Goal: Task Accomplishment & Management: Manage account settings

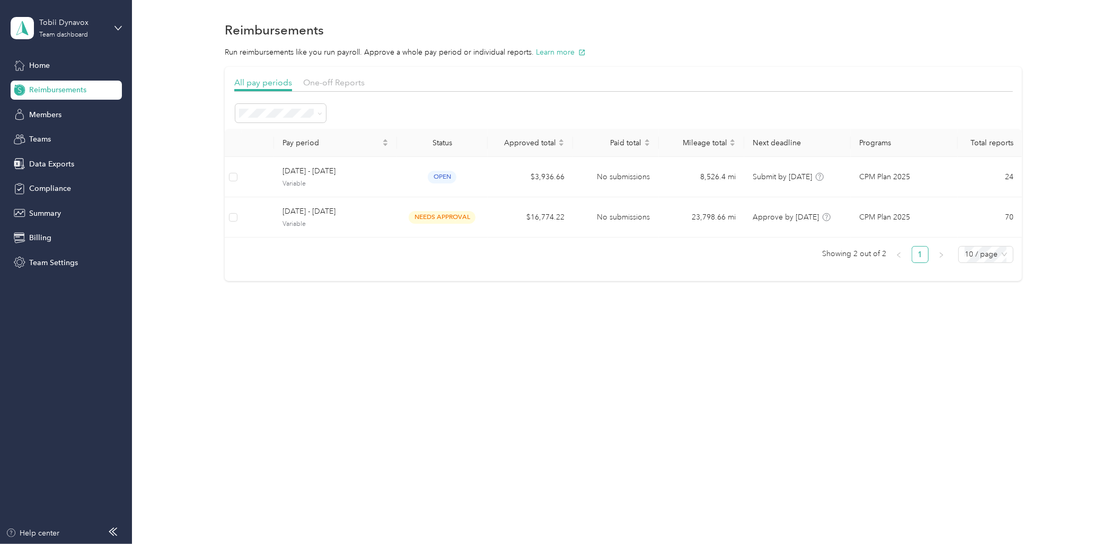
click at [526, 329] on div "Reimbursements Run reimbursements like you run payroll. Approve a whole pay per…" at bounding box center [623, 169] width 983 height 338
click at [161, 166] on div "All pay periods One-off Reports Pay period Status Approved total Paid total Mil…" at bounding box center [623, 174] width 957 height 214
click at [103, 121] on div "Members" at bounding box center [66, 114] width 111 height 19
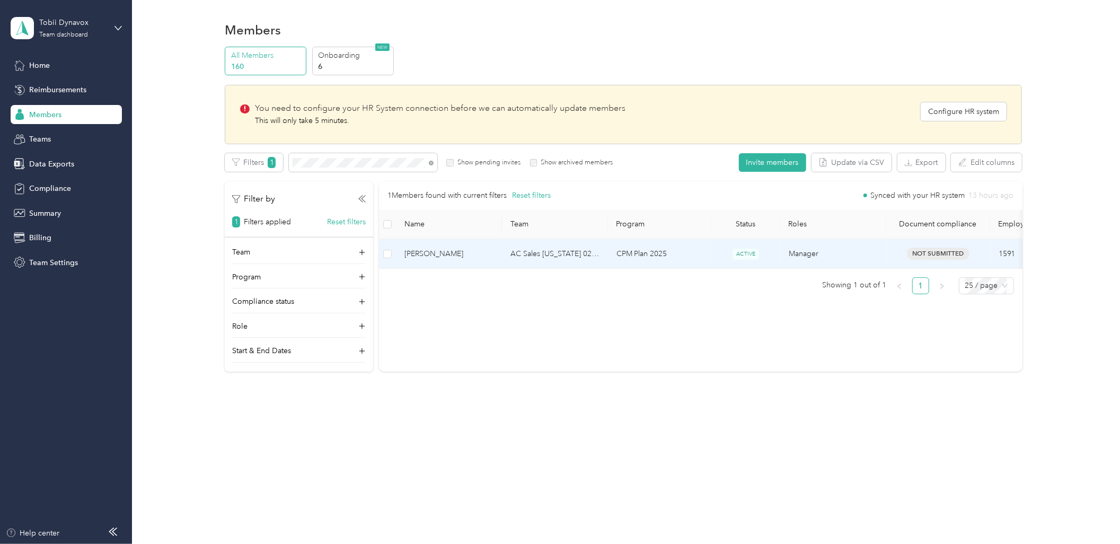
click at [558, 255] on td "AC Sales [US_STATE] 02 US01-AC-D50011-CC10501 ([PERSON_NAME])" at bounding box center [555, 254] width 106 height 30
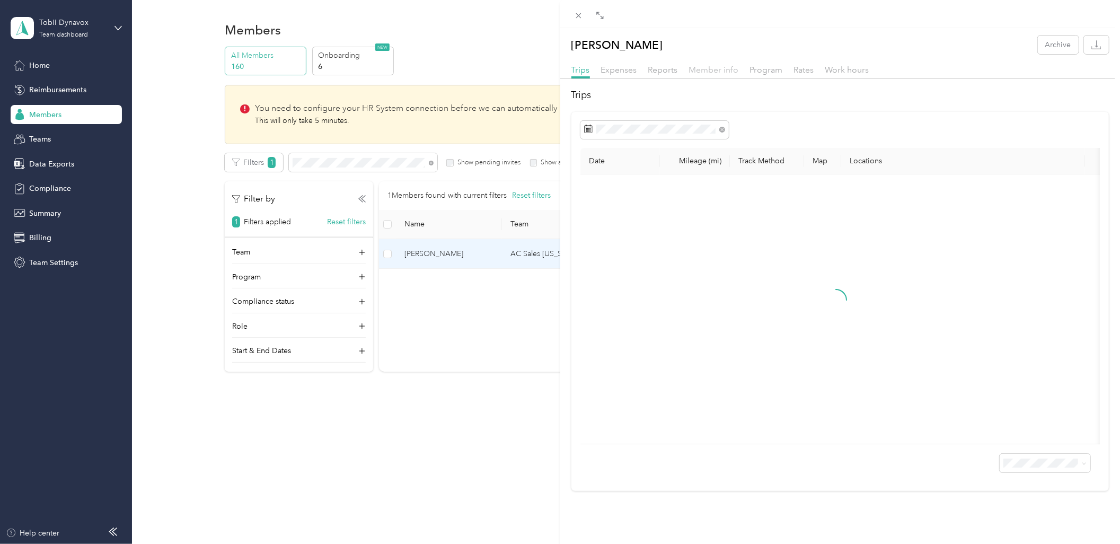
click at [722, 74] on span "Member info" at bounding box center [714, 70] width 50 height 10
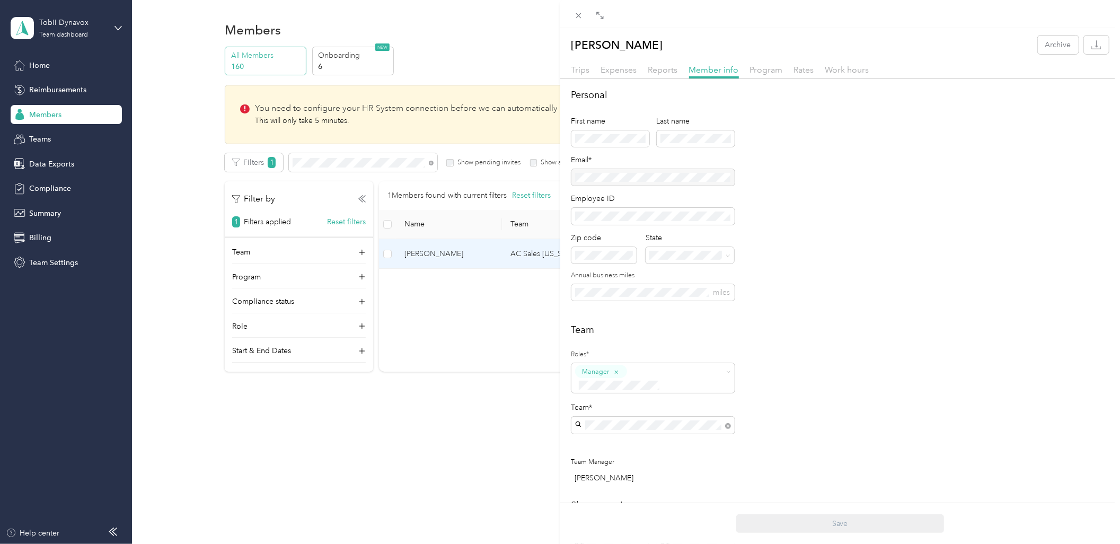
click at [590, 76] on div "Trips Expenses Reports Member info Program Rates Work hours" at bounding box center [840, 71] width 560 height 15
click at [586, 75] on div "Trips" at bounding box center [580, 70] width 19 height 13
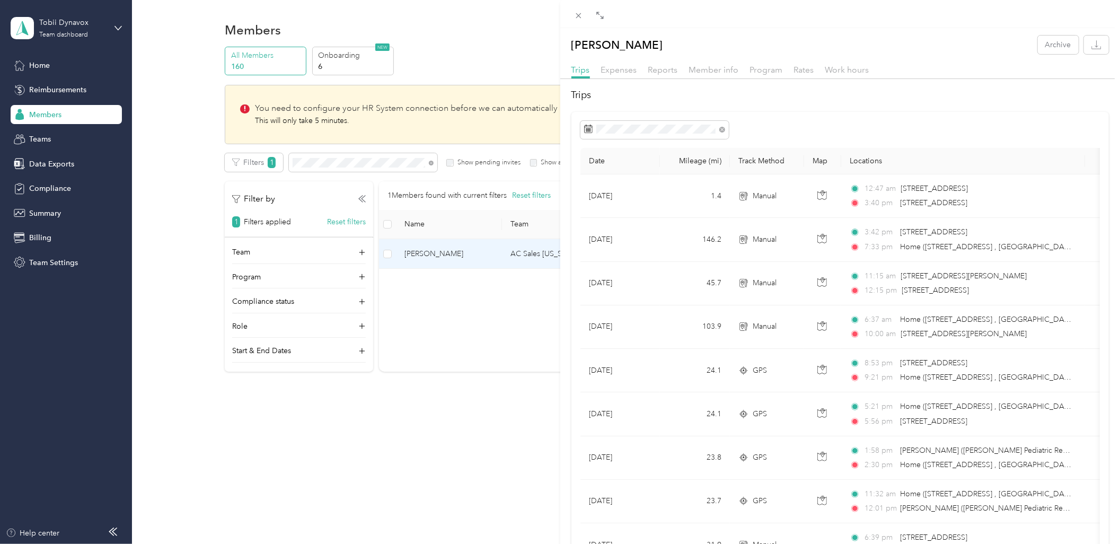
click at [737, 75] on div "Member info" at bounding box center [714, 70] width 50 height 13
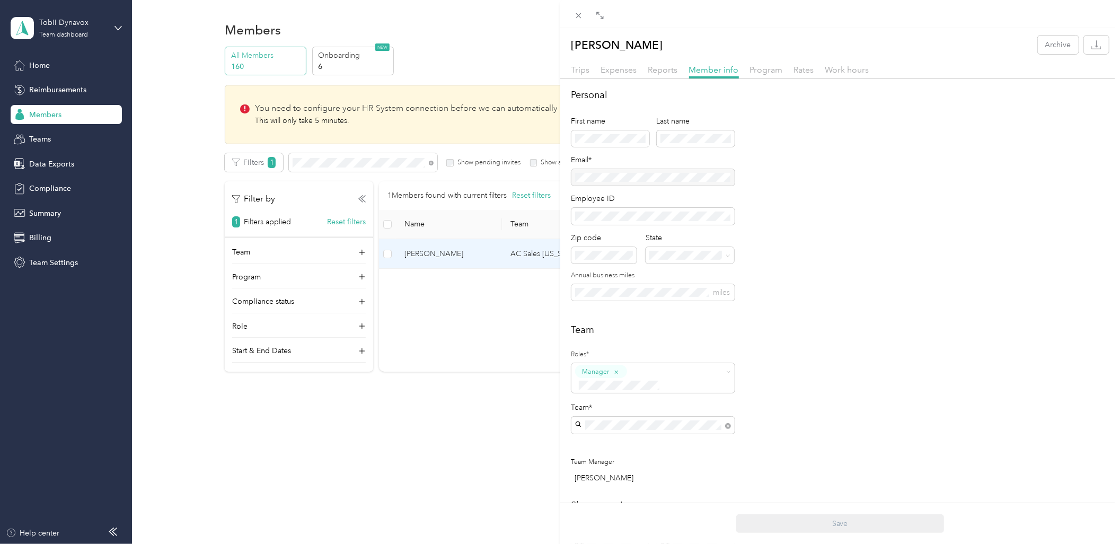
click at [404, 478] on div "[PERSON_NAME] Archive Trips Expenses Reports Member info Program Rates Work hou…" at bounding box center [560, 272] width 1120 height 544
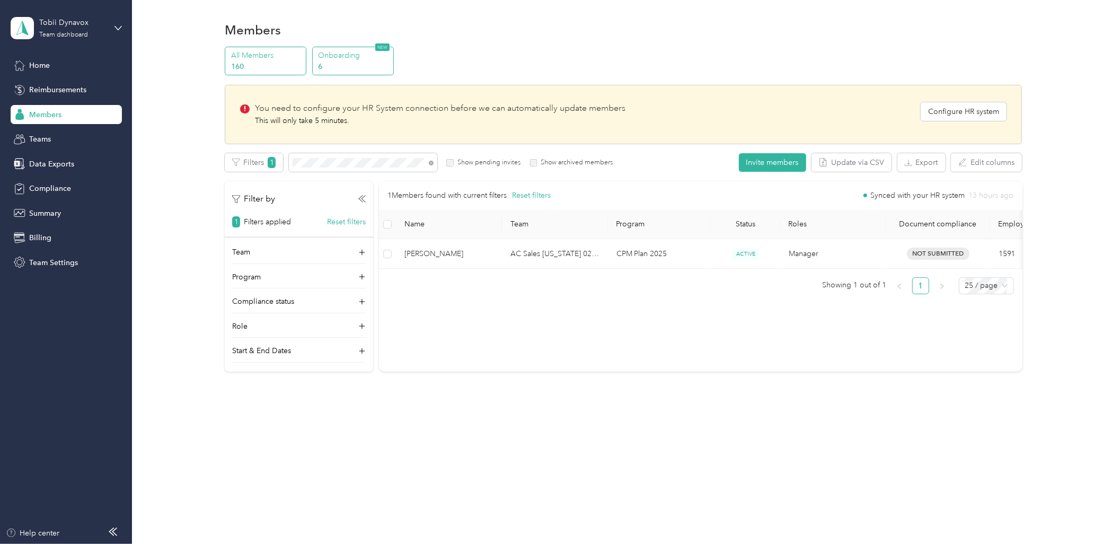
click at [360, 70] on p "6" at bounding box center [354, 66] width 72 height 11
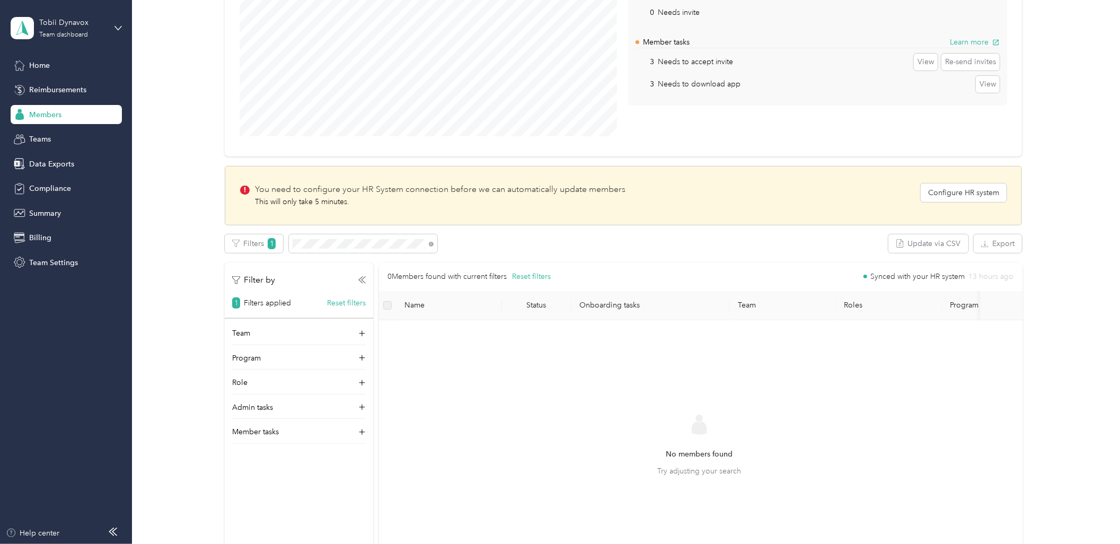
scroll to position [176, 0]
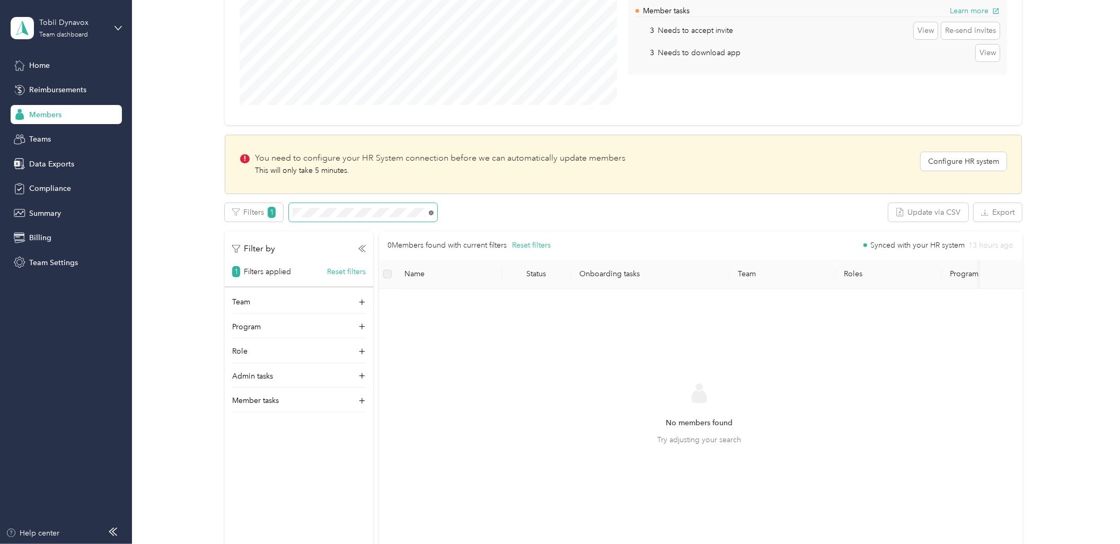
click at [431, 214] on icon at bounding box center [431, 212] width 5 height 5
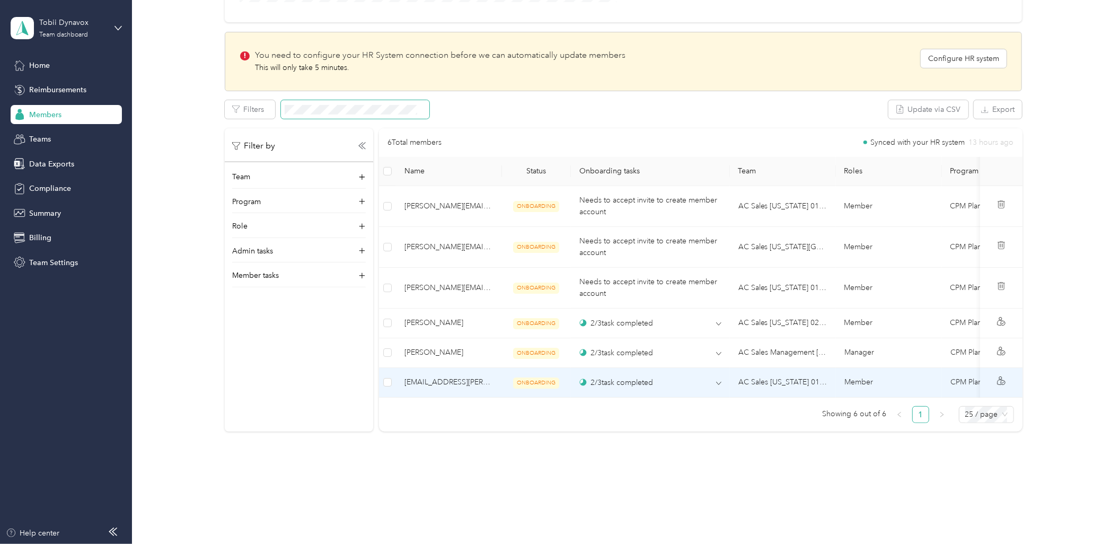
scroll to position [293, 0]
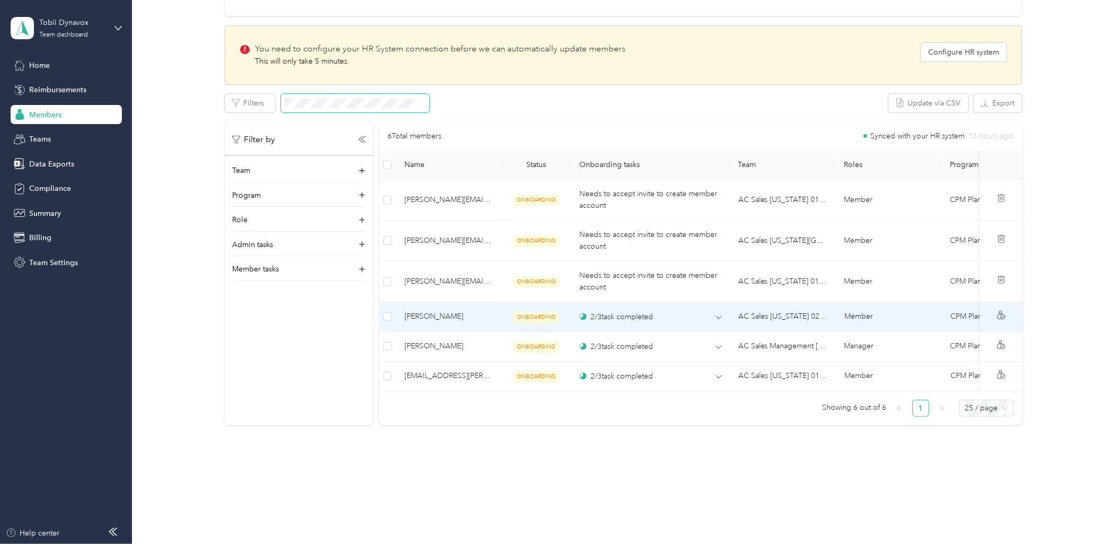
click at [834, 309] on td "AC Sales [US_STATE] 02 US01-AC-D50011-CC10501 ([PERSON_NAME])" at bounding box center [783, 317] width 106 height 30
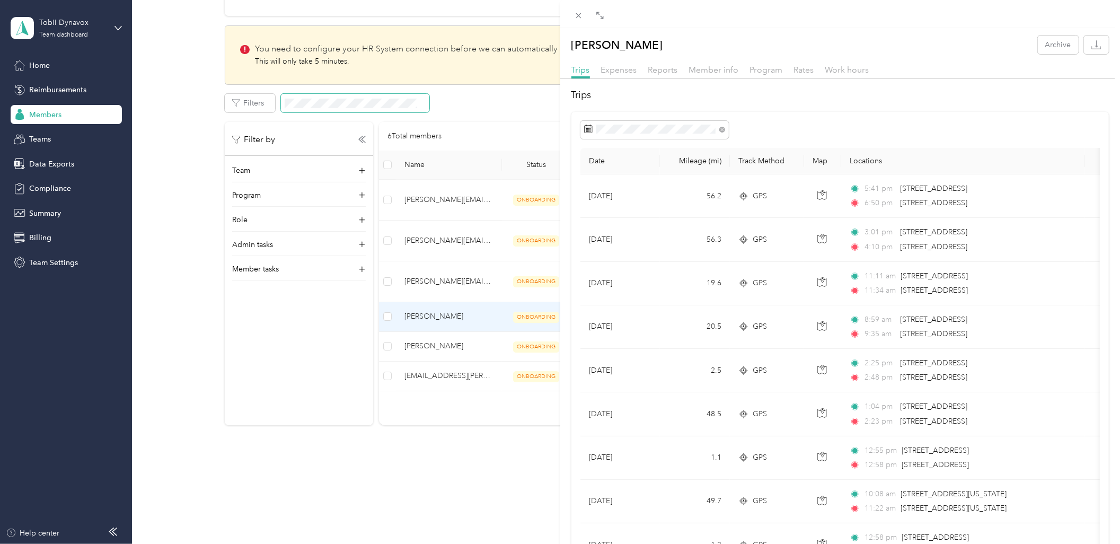
click at [299, 94] on div "[PERSON_NAME] Archive Trips Expenses Reports Member info Program Rates Work hou…" at bounding box center [560, 272] width 1120 height 544
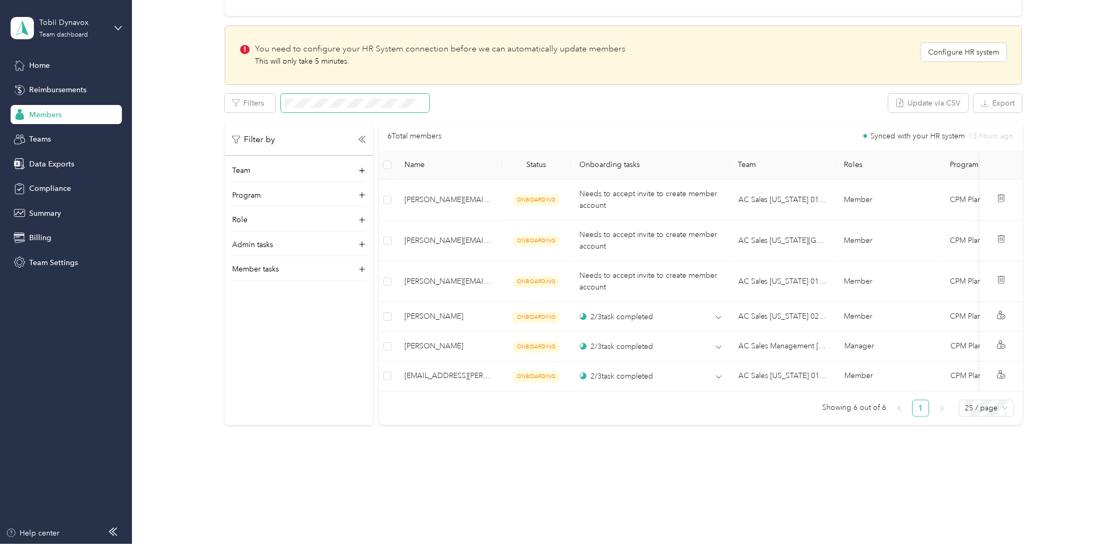
click at [337, 99] on div at bounding box center [560, 272] width 1120 height 544
click at [335, 94] on span at bounding box center [355, 103] width 148 height 19
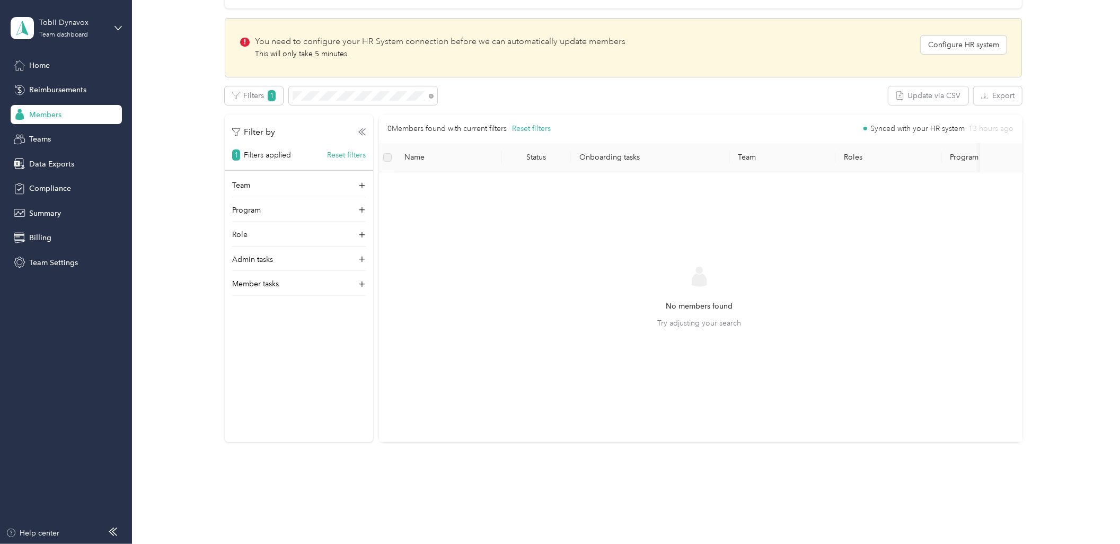
click at [311, 367] on div "Filter by 1 Filters applied Reset filters Team Program Role Admin tasks Member …" at bounding box center [299, 278] width 148 height 328
click at [268, 368] on div "Filter by 1 Filters applied Reset filters Team Program Role Admin tasks Member …" at bounding box center [299, 278] width 148 height 328
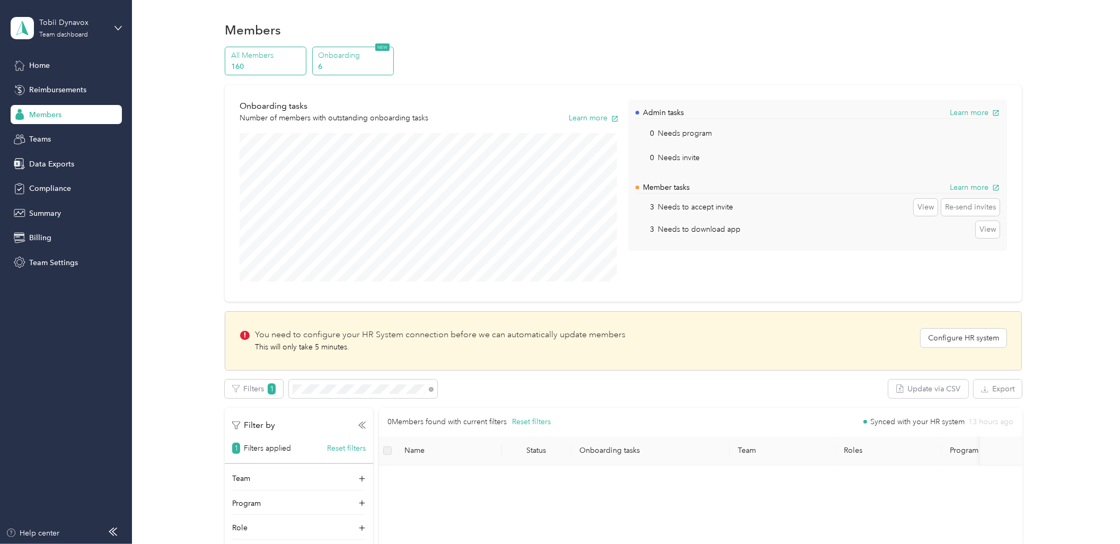
click at [255, 58] on p "All Members" at bounding box center [267, 55] width 72 height 11
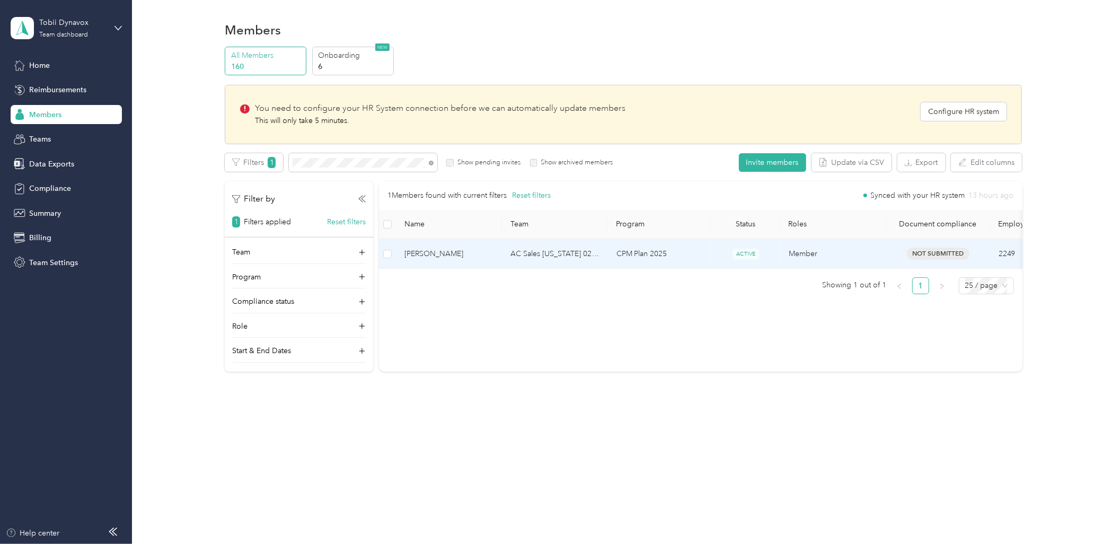
click at [532, 261] on td "AC Sales [US_STATE] 02 US01-AC-D50011-CC10501 ([PERSON_NAME])" at bounding box center [555, 254] width 106 height 30
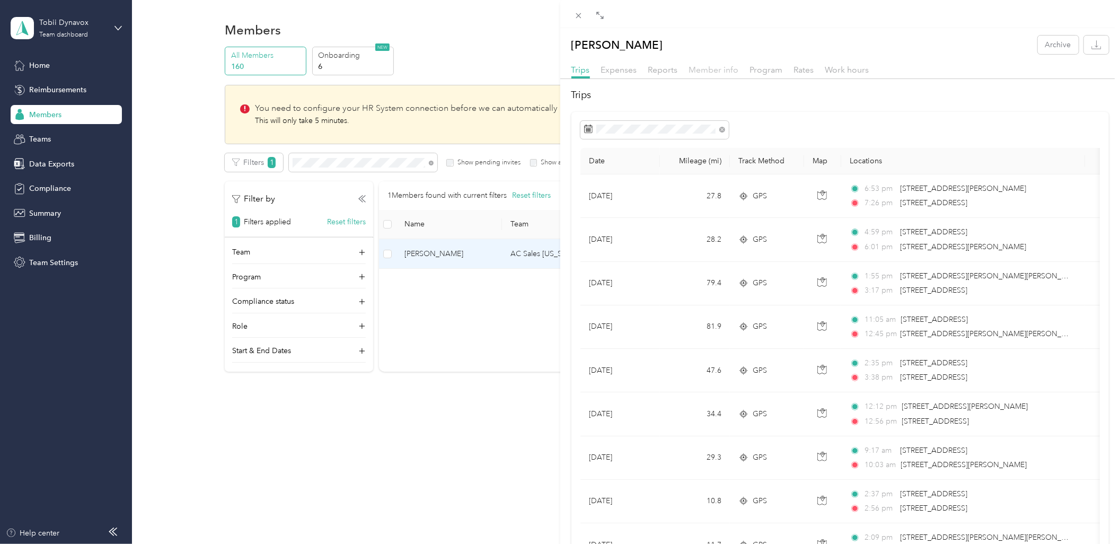
click at [728, 71] on span "Member info" at bounding box center [714, 70] width 50 height 10
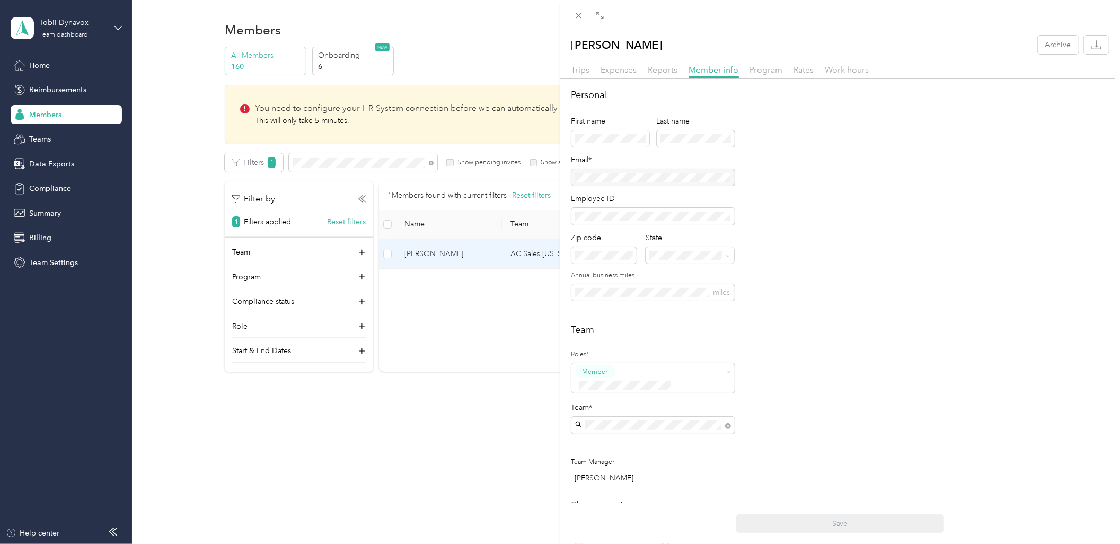
click at [472, 422] on div "[PERSON_NAME] Archive Trips Expenses Reports Member info Program Rates Work hou…" at bounding box center [560, 272] width 1120 height 544
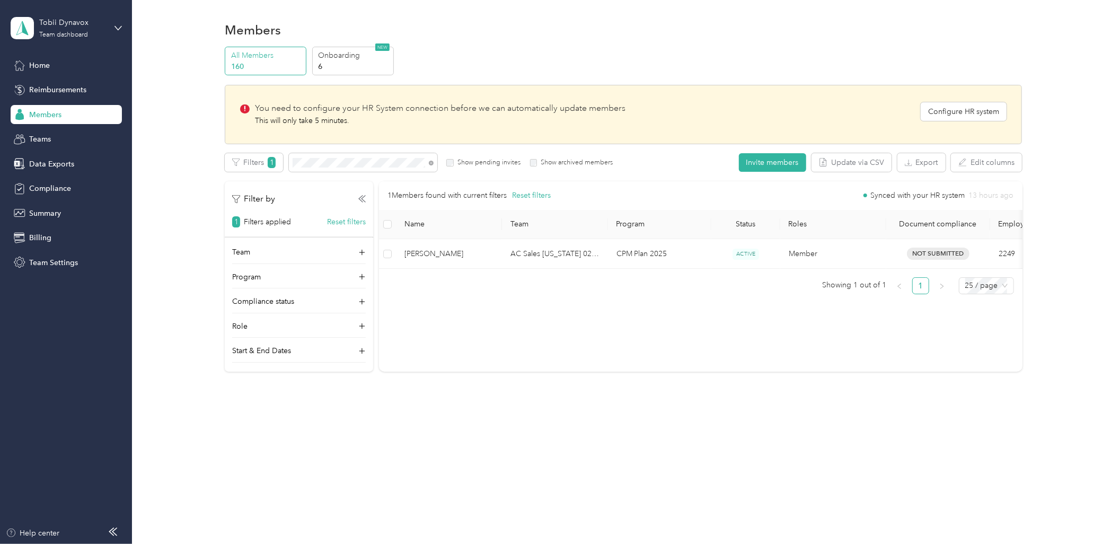
click at [184, 482] on div "Members All Members 160 Onboarding 6 NEW You need to configure your HR System c…" at bounding box center [623, 272] width 983 height 544
click at [465, 420] on div "Members All Members 160 Onboarding 6 NEW You need to configure your HR System c…" at bounding box center [623, 219] width 983 height 438
click at [423, 171] on span at bounding box center [363, 162] width 148 height 19
click at [428, 166] on span at bounding box center [429, 162] width 8 height 11
click at [433, 162] on icon at bounding box center [431, 163] width 5 height 5
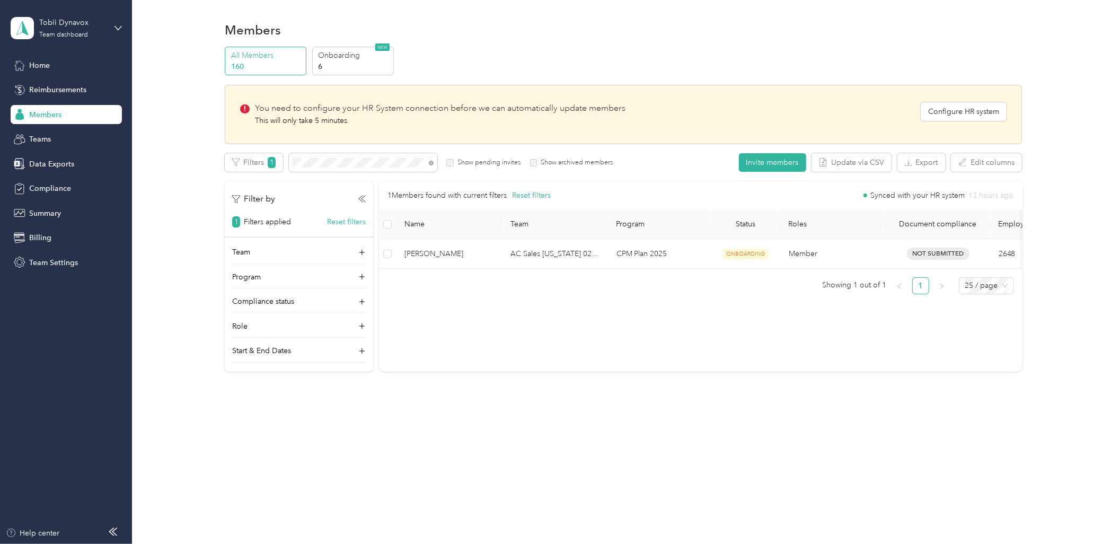
click at [595, 262] on td "AC Sales [US_STATE] 02 US01-AC-D50011-CC10501 ([PERSON_NAME])" at bounding box center [555, 254] width 106 height 30
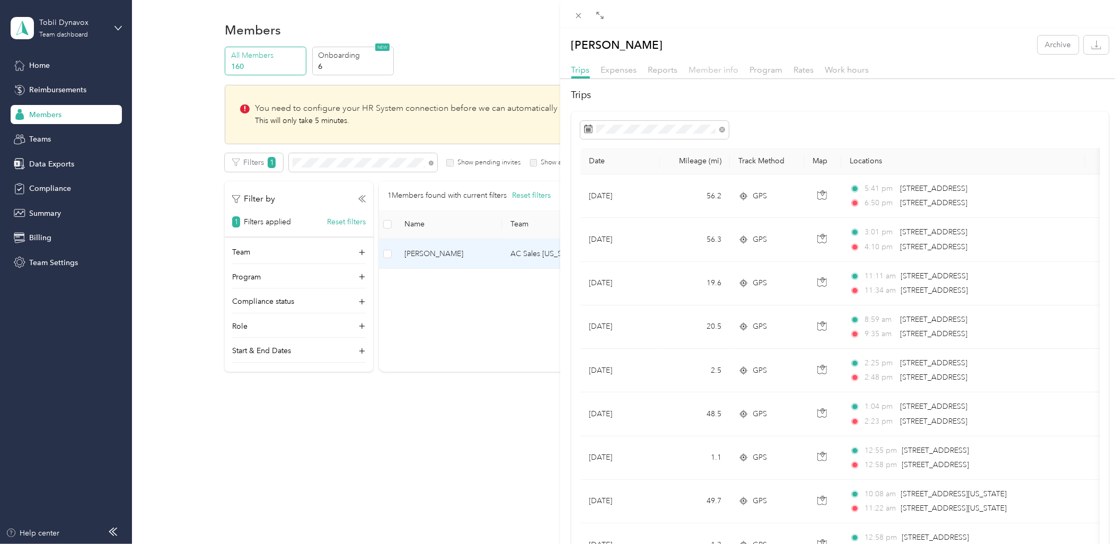
click at [714, 71] on span "Member info" at bounding box center [714, 70] width 50 height 10
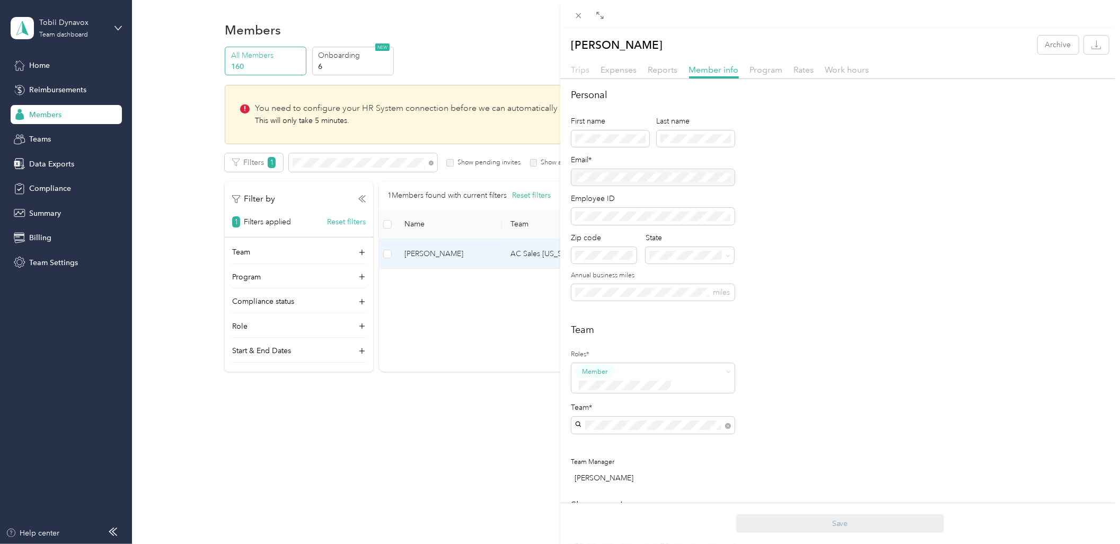
click at [584, 68] on span "Trips" at bounding box center [580, 70] width 19 height 10
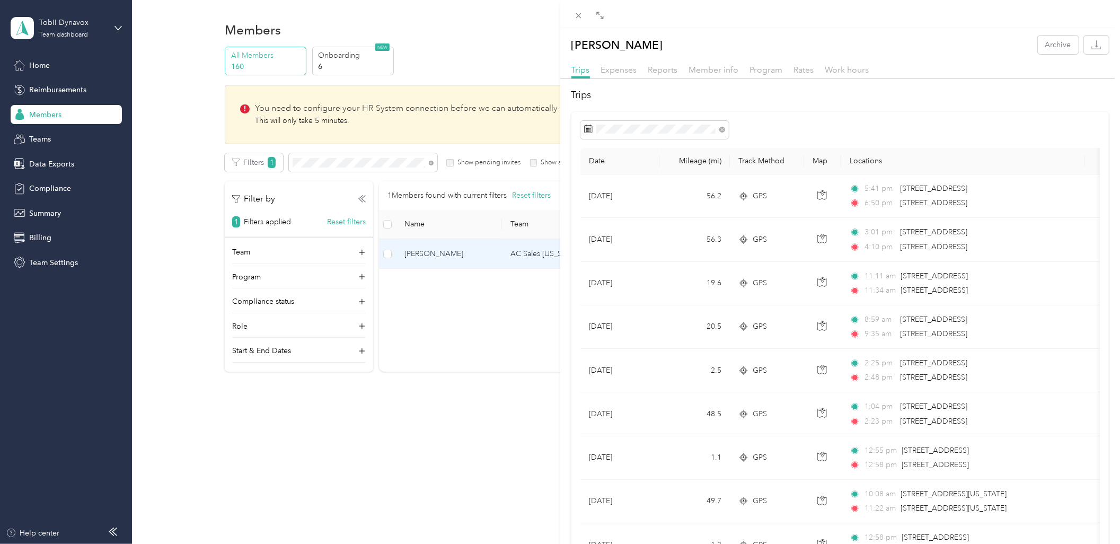
click at [524, 424] on div "[PERSON_NAME] Archive Trips Expenses Reports Member info Program Rates Work hou…" at bounding box center [560, 272] width 1120 height 544
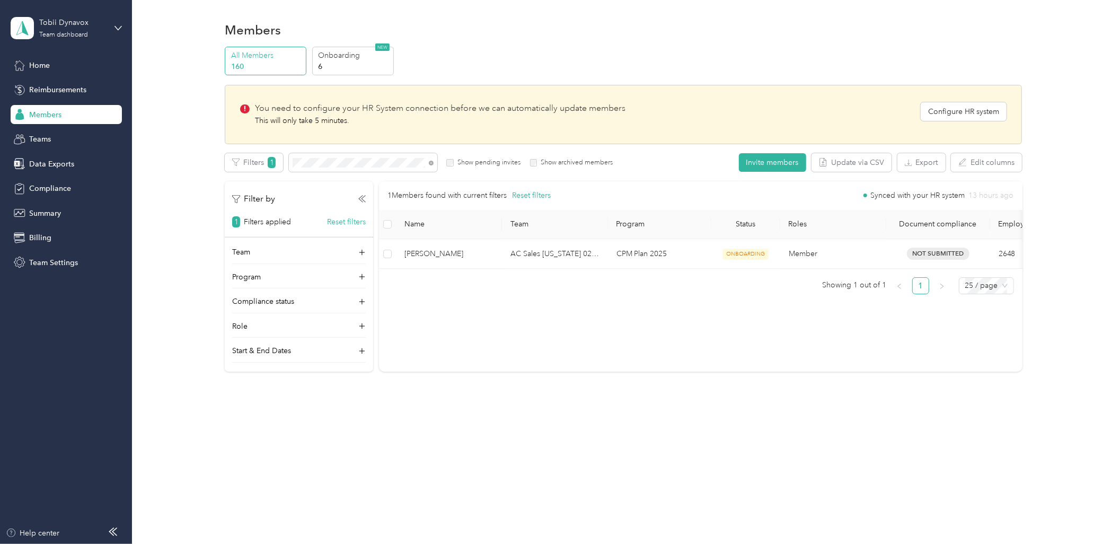
click at [451, 406] on div at bounding box center [560, 272] width 1120 height 544
click at [510, 320] on div "1 Members found with current filters Reset filters Synced with your HR system 1…" at bounding box center [700, 276] width 643 height 191
drag, startPoint x: 547, startPoint y: 402, endPoint x: 485, endPoint y: 299, distance: 120.1
click at [547, 401] on div "Members All Members 160 Onboarding 6 NEW You need to configure your HR System c…" at bounding box center [623, 219] width 983 height 438
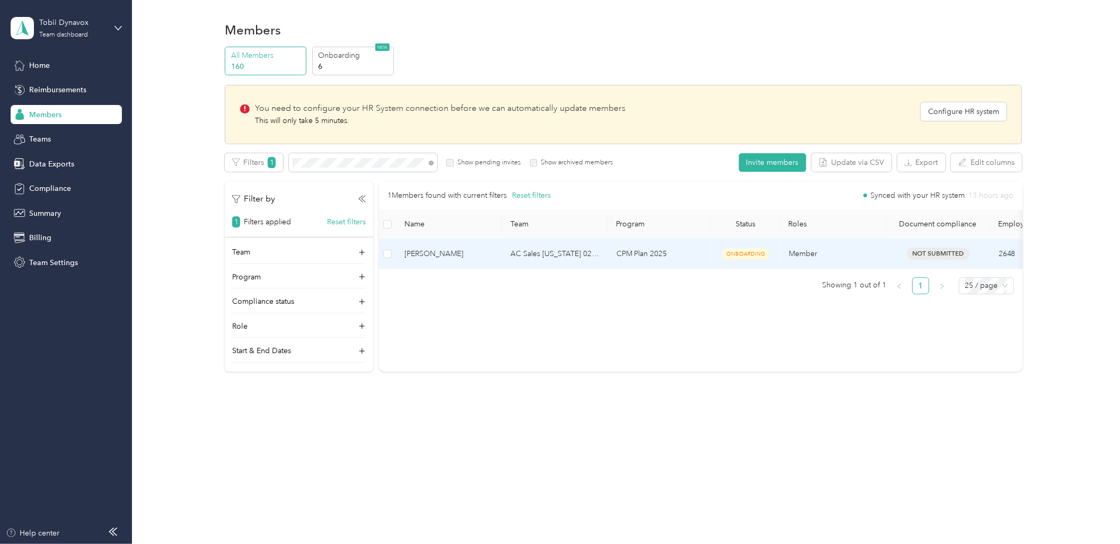
click at [584, 261] on td "AC Sales [US_STATE] 02 US01-AC-D50011-CC10501 ([PERSON_NAME])" at bounding box center [555, 254] width 106 height 30
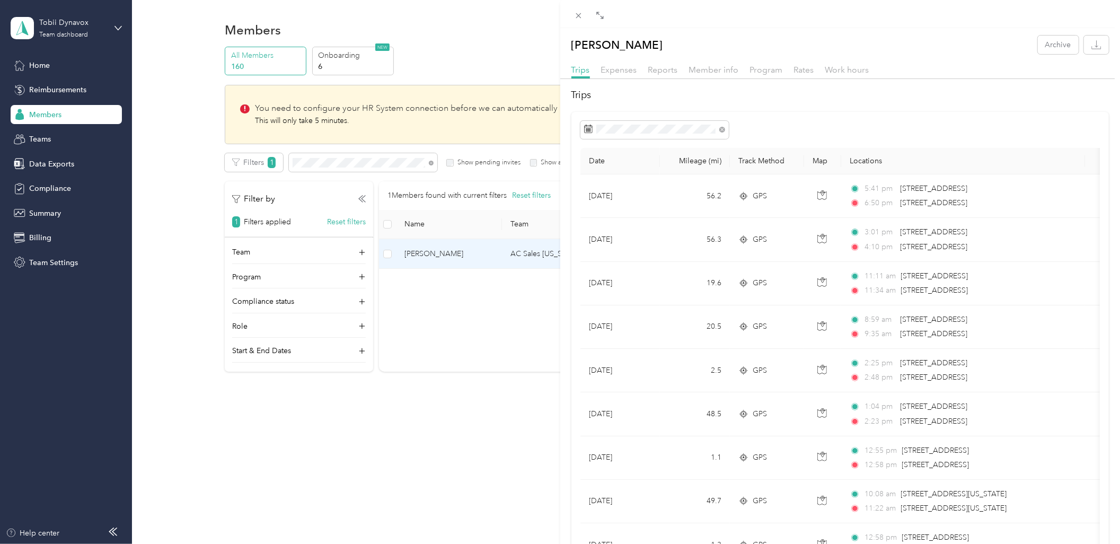
click at [458, 346] on div "[PERSON_NAME] Archive Trips Expenses Reports Member info Program Rates Work hou…" at bounding box center [560, 272] width 1120 height 544
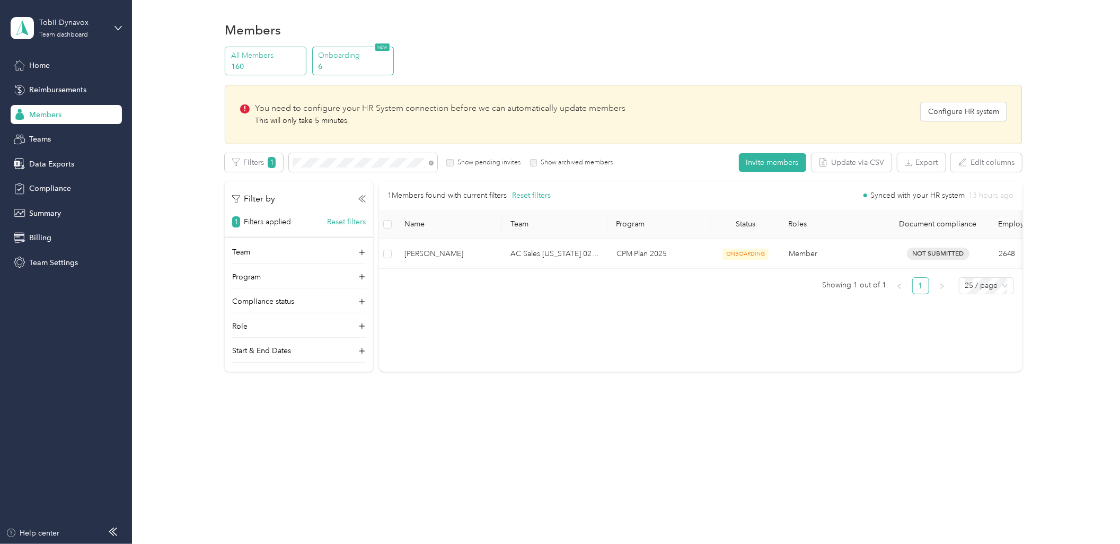
click at [354, 61] on p "6" at bounding box center [354, 66] width 72 height 11
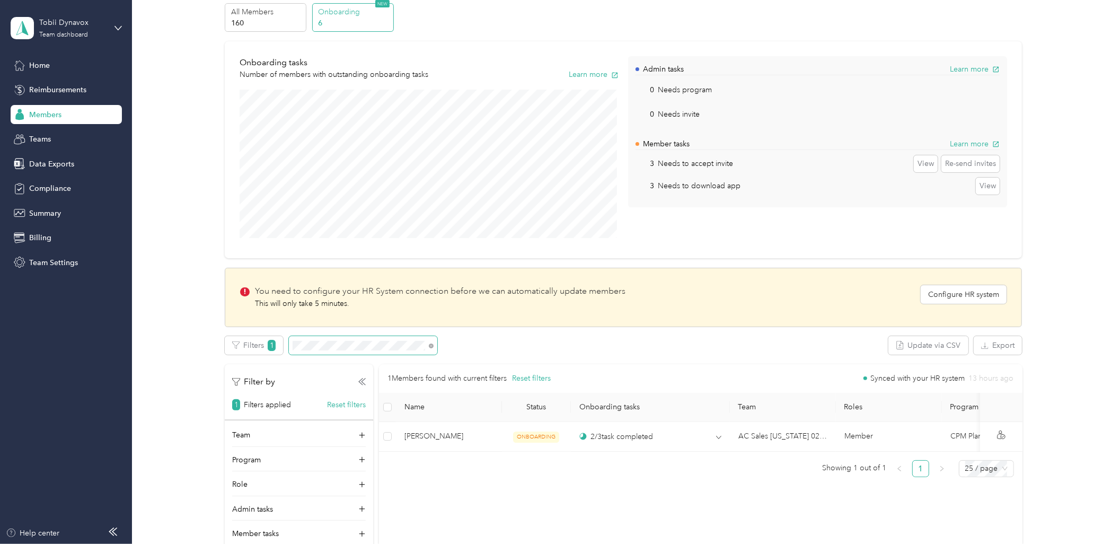
scroll to position [172, 0]
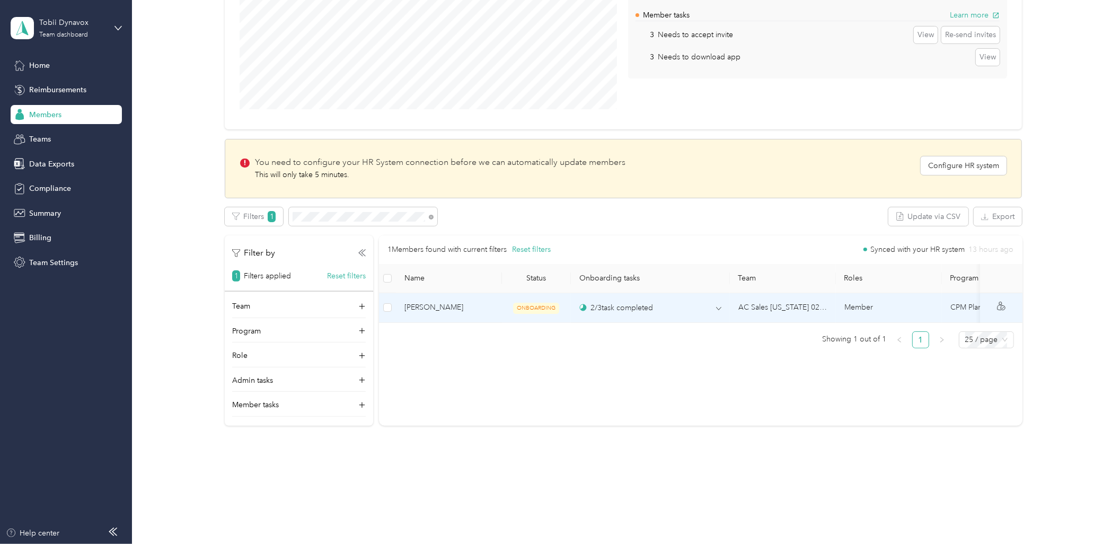
click at [753, 296] on td "AC Sales [US_STATE] 02 US01-AC-D50011-CC10501 ([PERSON_NAME])" at bounding box center [783, 308] width 106 height 30
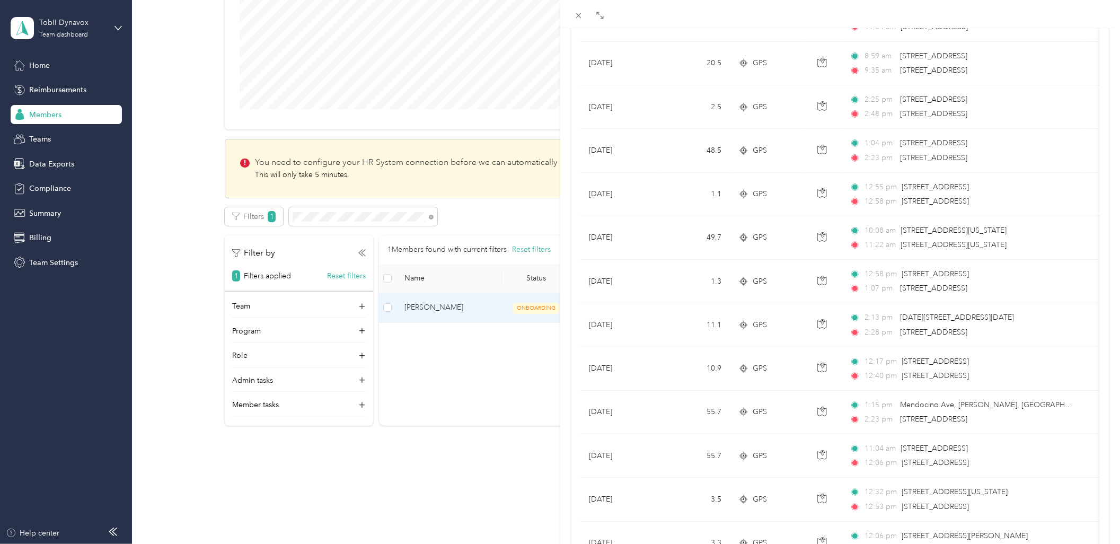
scroll to position [812, 0]
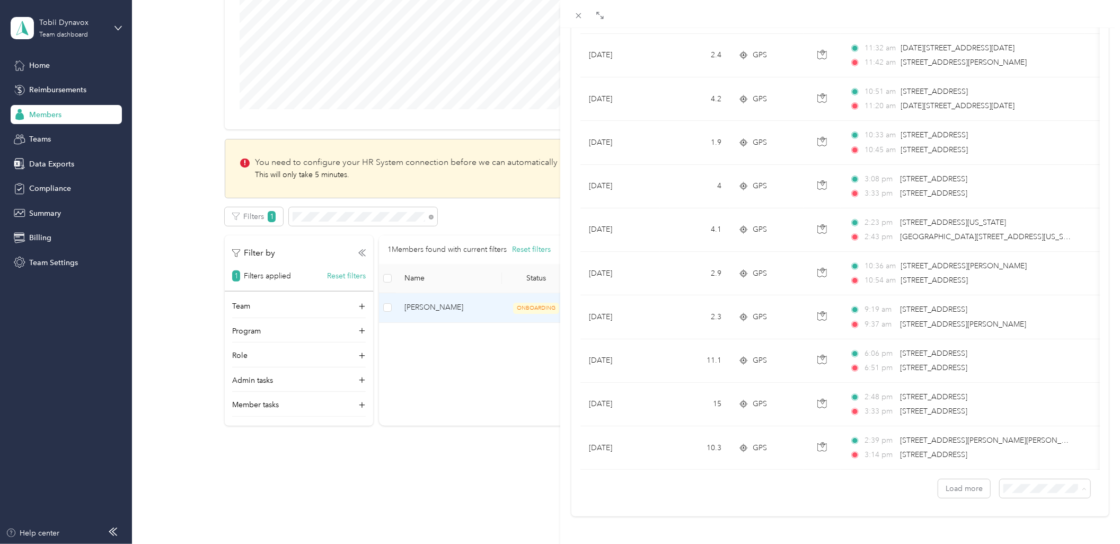
click at [1045, 462] on div "100 per load" at bounding box center [1037, 460] width 76 height 11
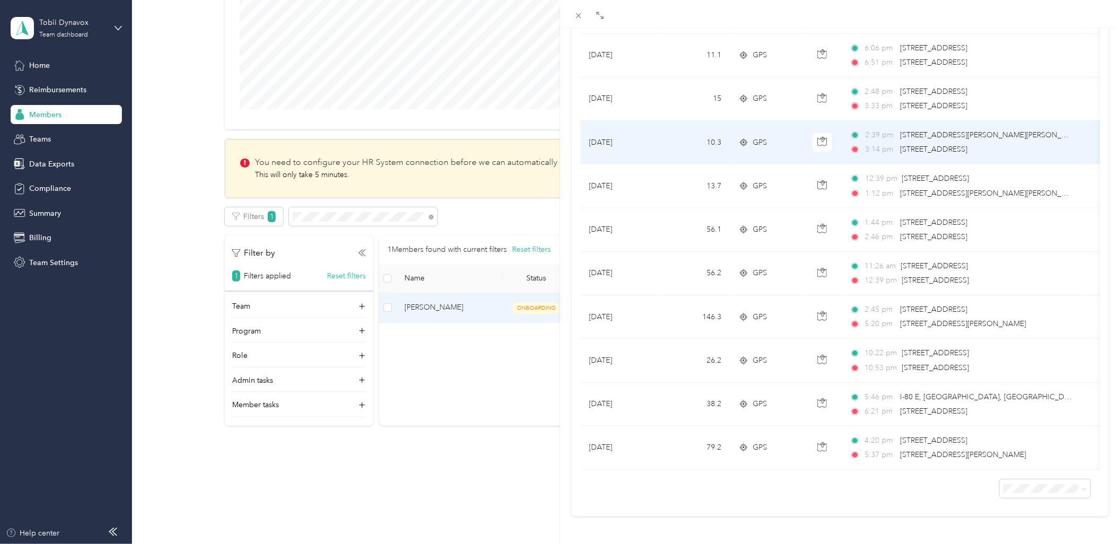
scroll to position [1117, 0]
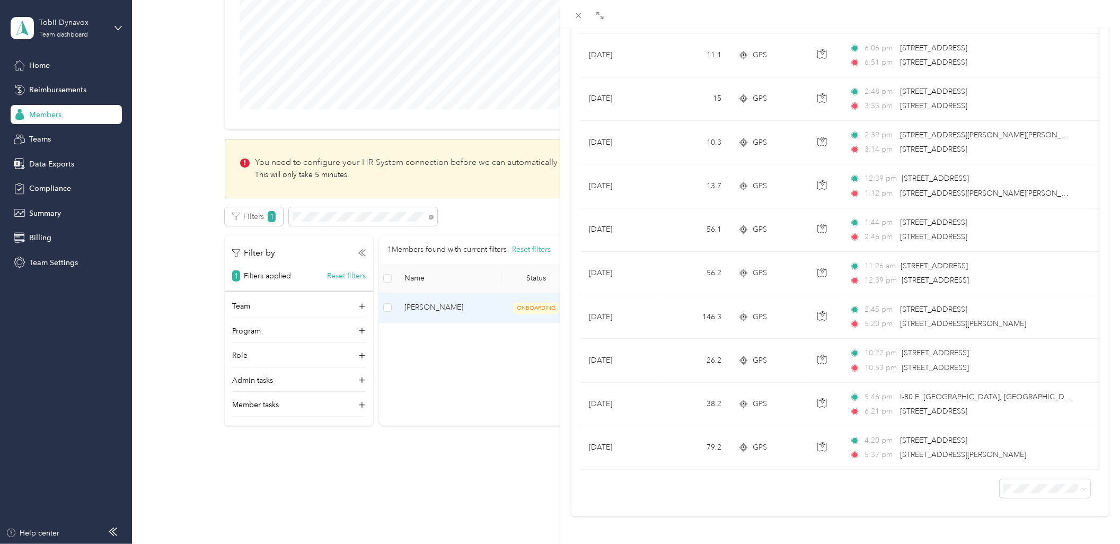
click at [485, 422] on div "[PERSON_NAME] Archive Trips Expenses Reports Member info Program Rates Work hou…" at bounding box center [560, 272] width 1120 height 544
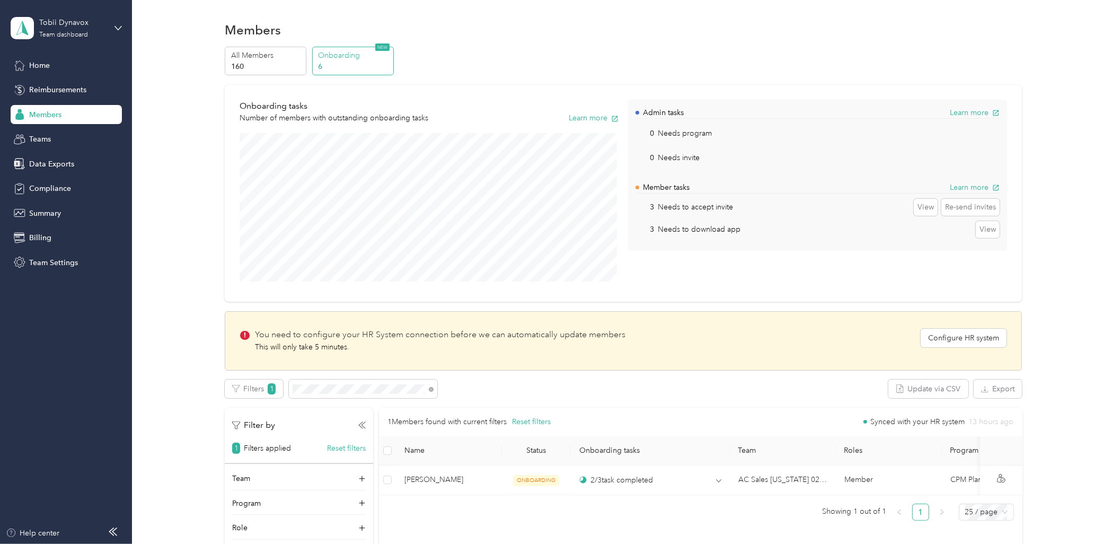
scroll to position [172, 0]
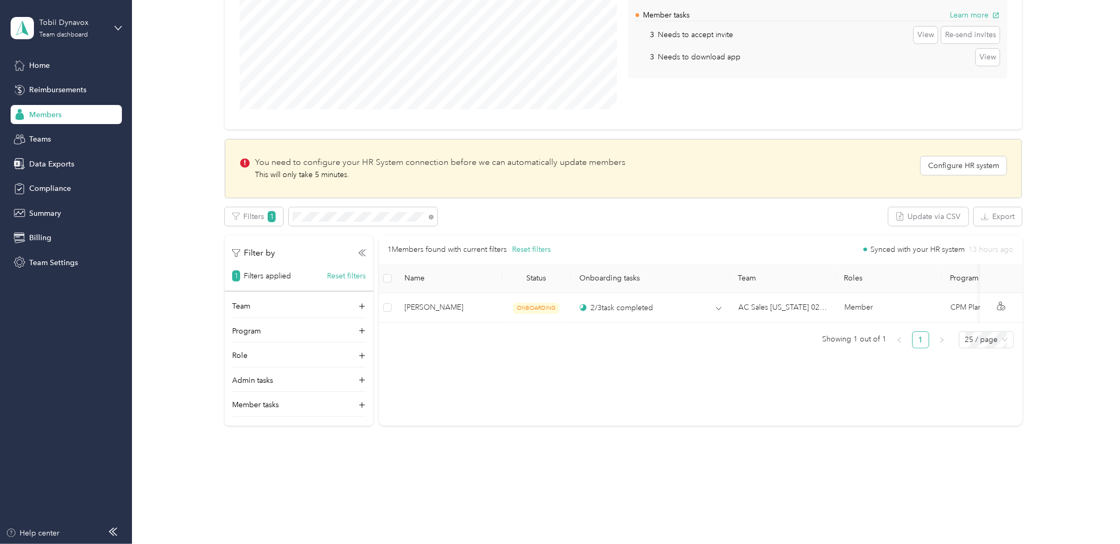
click at [515, 314] on td "ONBOARDING" at bounding box center [536, 308] width 69 height 30
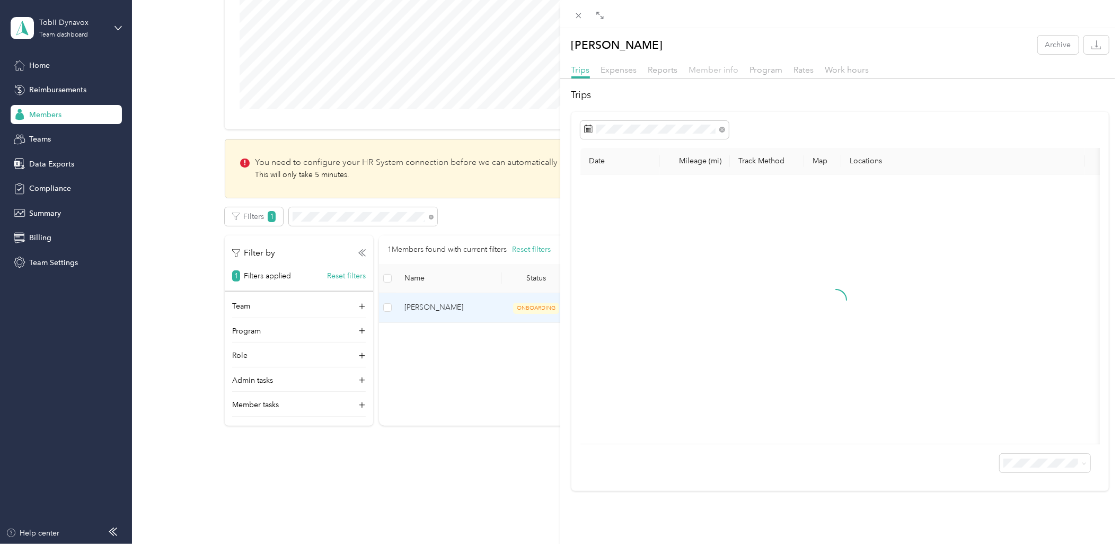
click at [733, 72] on span "Member info" at bounding box center [714, 70] width 50 height 10
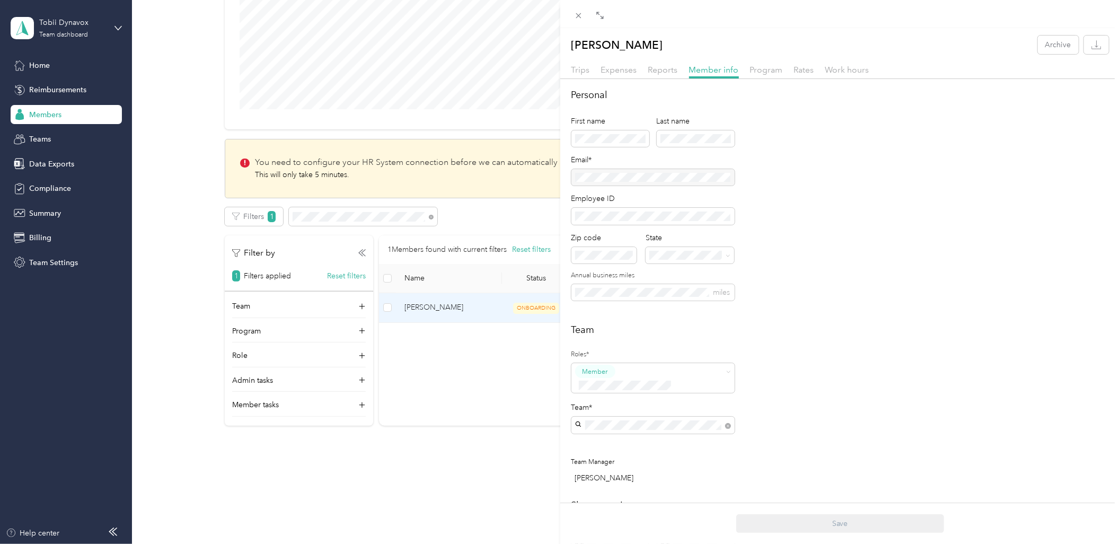
click at [486, 345] on div "[PERSON_NAME] Archive Trips Expenses Reports Member info Program Rates Work hou…" at bounding box center [560, 272] width 1120 height 544
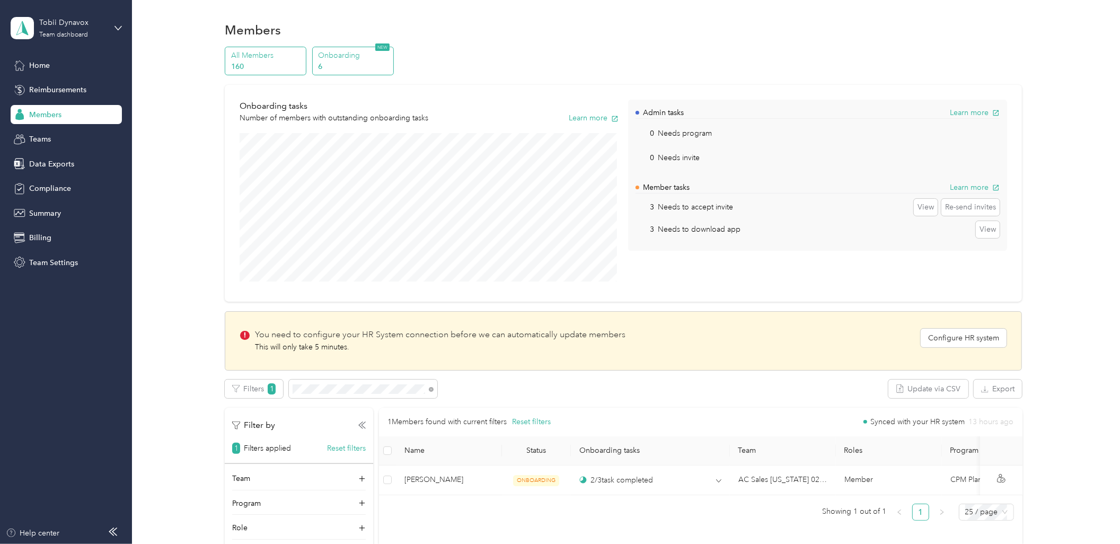
click at [257, 71] on p "160" at bounding box center [267, 66] width 72 height 11
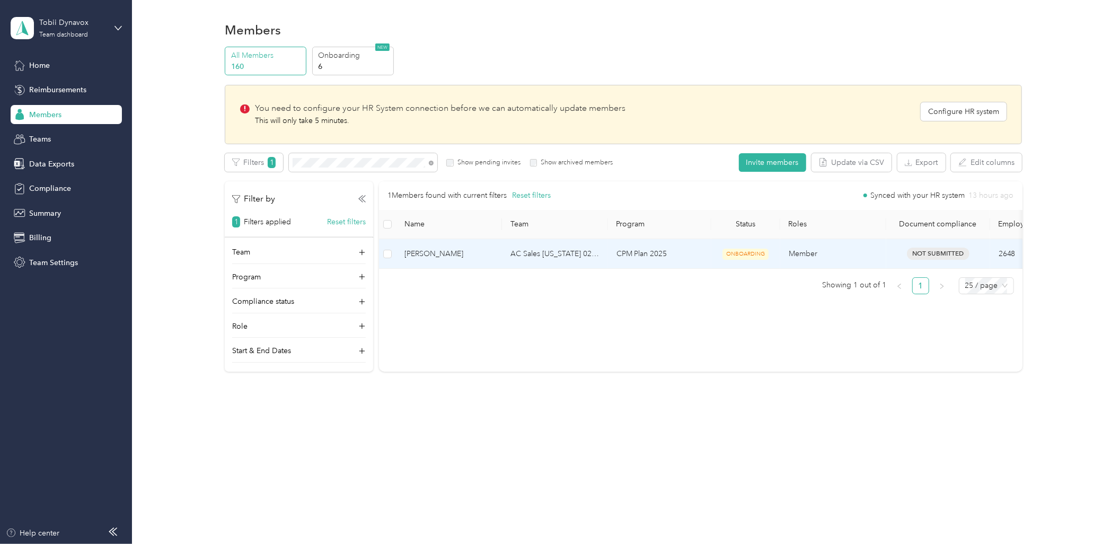
click at [506, 267] on td "AC Sales [US_STATE] 02 US01-AC-D50011-CC10501 ([PERSON_NAME])" at bounding box center [555, 254] width 106 height 30
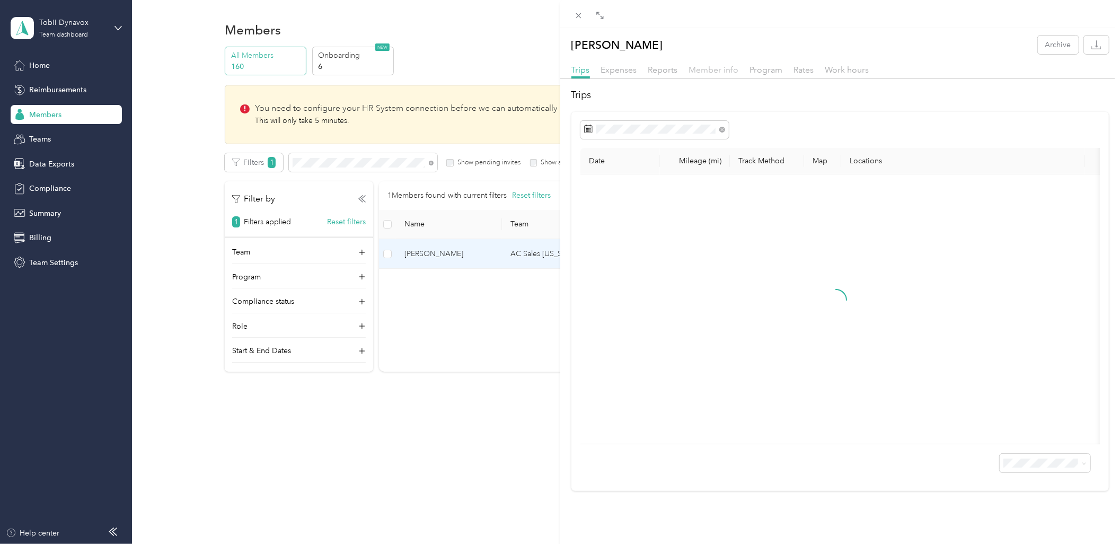
click at [724, 70] on span "Member info" at bounding box center [714, 70] width 50 height 10
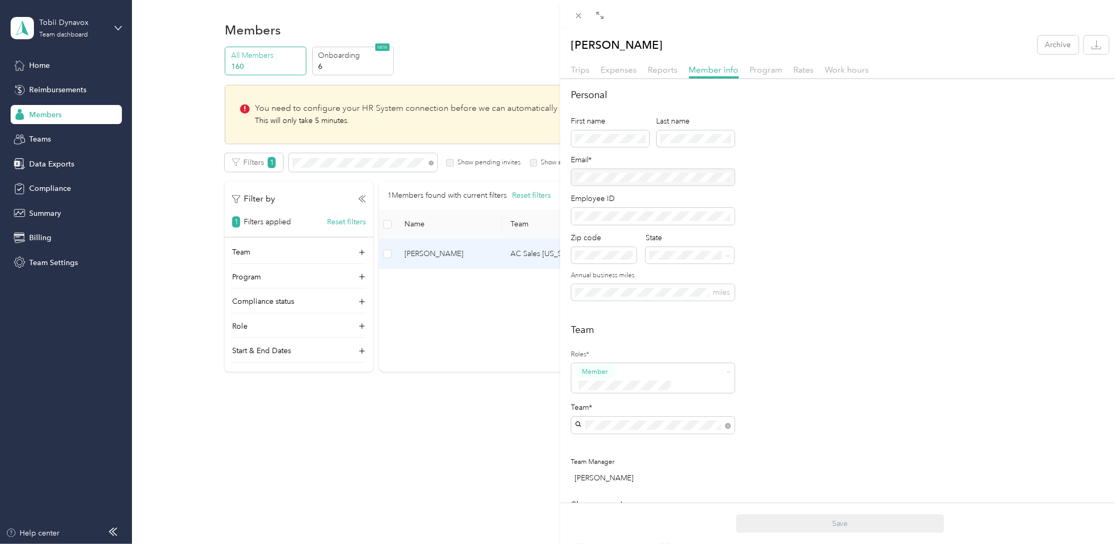
click at [453, 313] on div "[PERSON_NAME] Archive Trips Expenses Reports Member info Program Rates Work hou…" at bounding box center [560, 272] width 1120 height 544
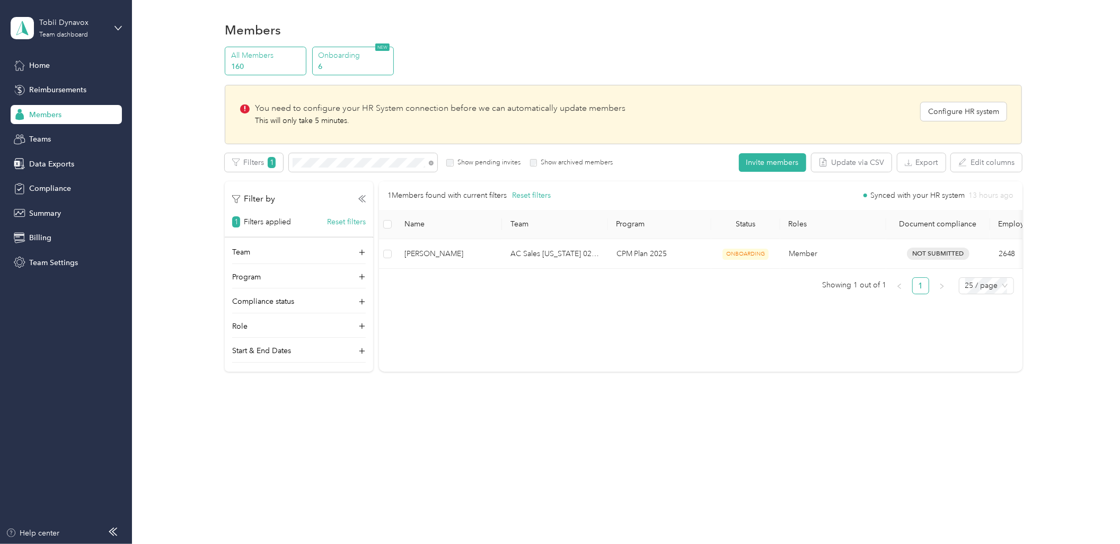
click at [345, 57] on p "Onboarding" at bounding box center [354, 55] width 72 height 11
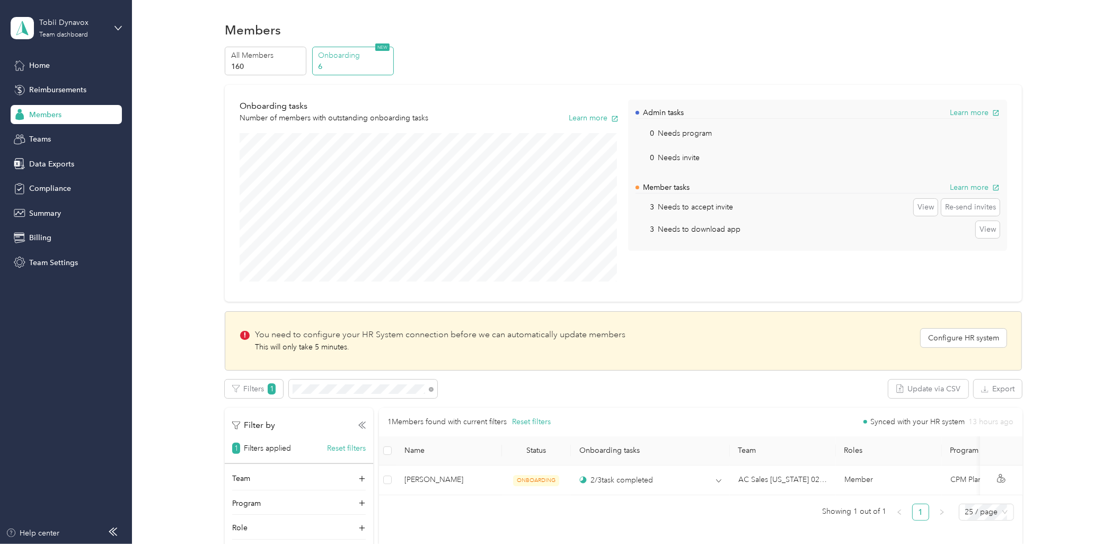
click at [208, 255] on div "All Members 160 Onboarding 6 NEW Onboarding tasks Number of members with outsta…" at bounding box center [623, 327] width 957 height 561
click at [289, 59] on p "All Members" at bounding box center [267, 55] width 72 height 11
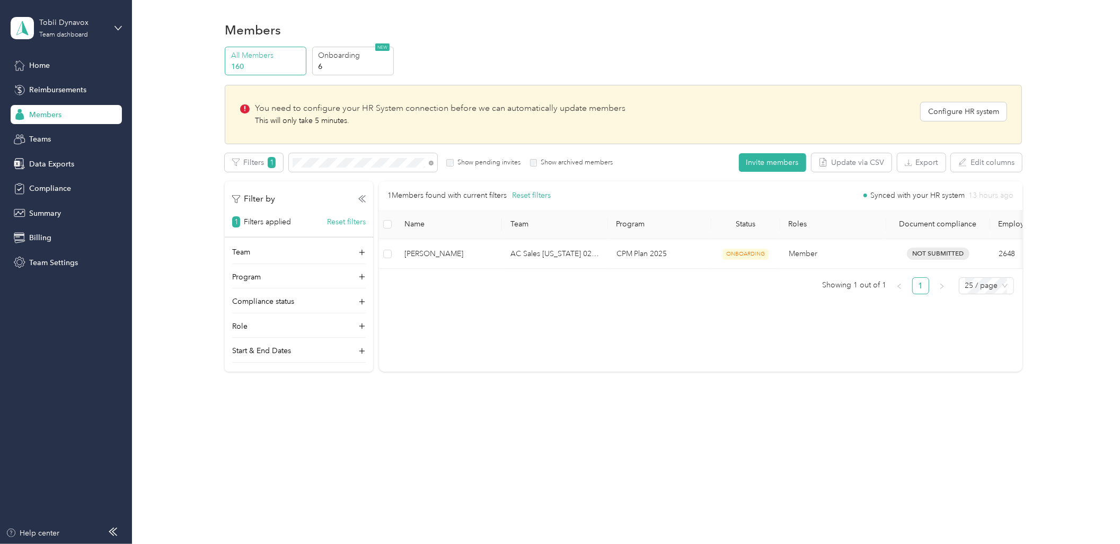
click at [195, 146] on div "All Members 160 Onboarding 6 NEW You need to configure your HR System connectio…" at bounding box center [623, 214] width 957 height 334
click at [432, 161] on icon at bounding box center [431, 163] width 5 height 5
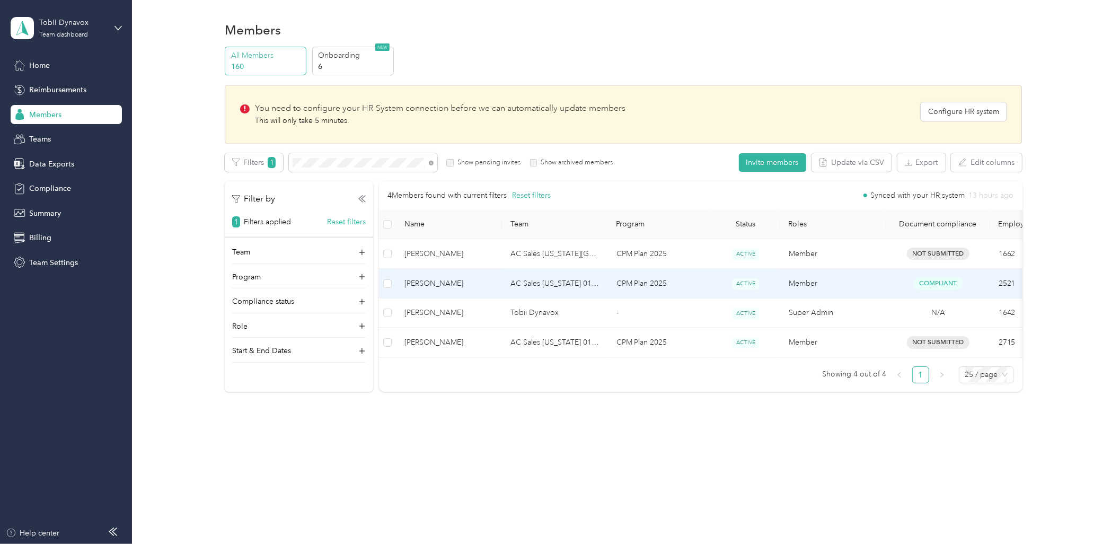
click at [637, 288] on td "CPM Plan 2025" at bounding box center [659, 284] width 103 height 30
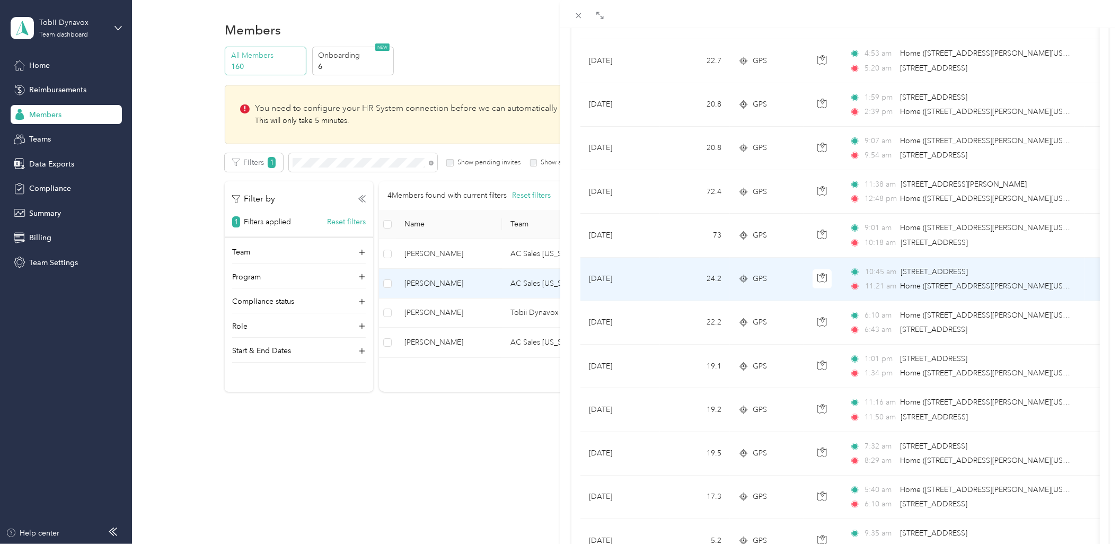
scroll to position [812, 0]
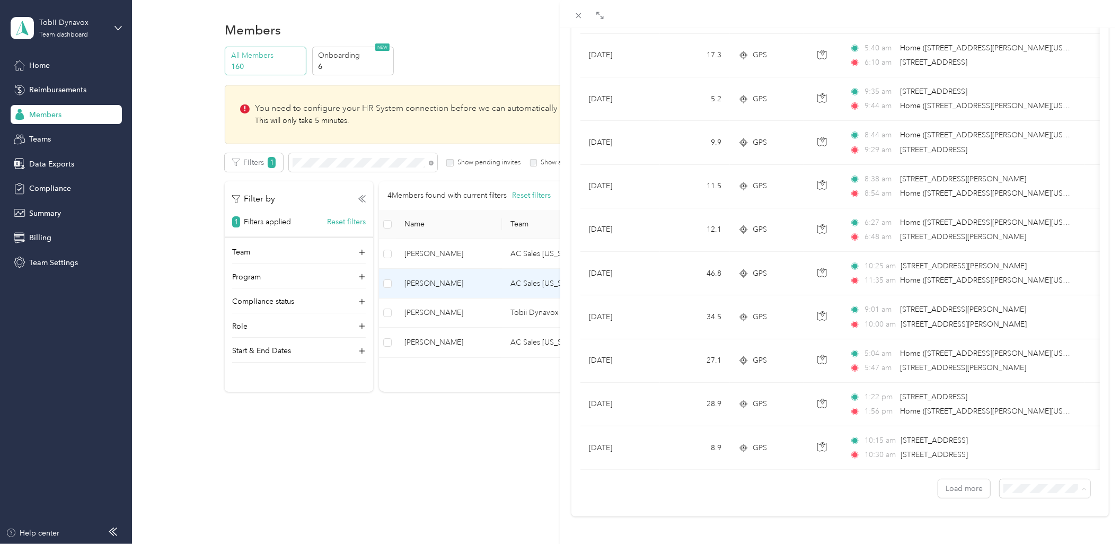
click at [1037, 461] on span "100 per load" at bounding box center [1020, 460] width 43 height 9
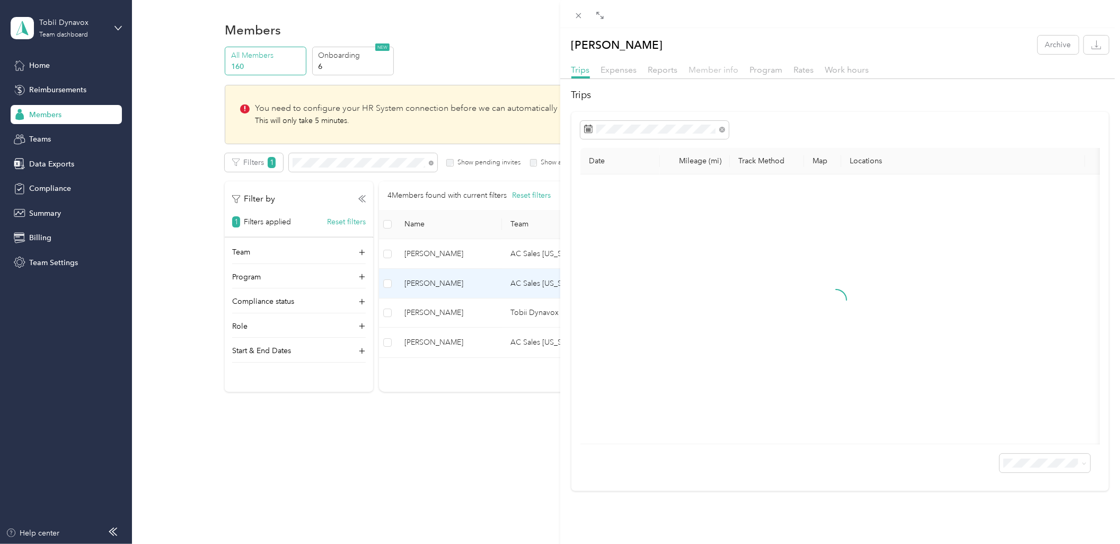
click at [717, 71] on span "Member info" at bounding box center [714, 70] width 50 height 10
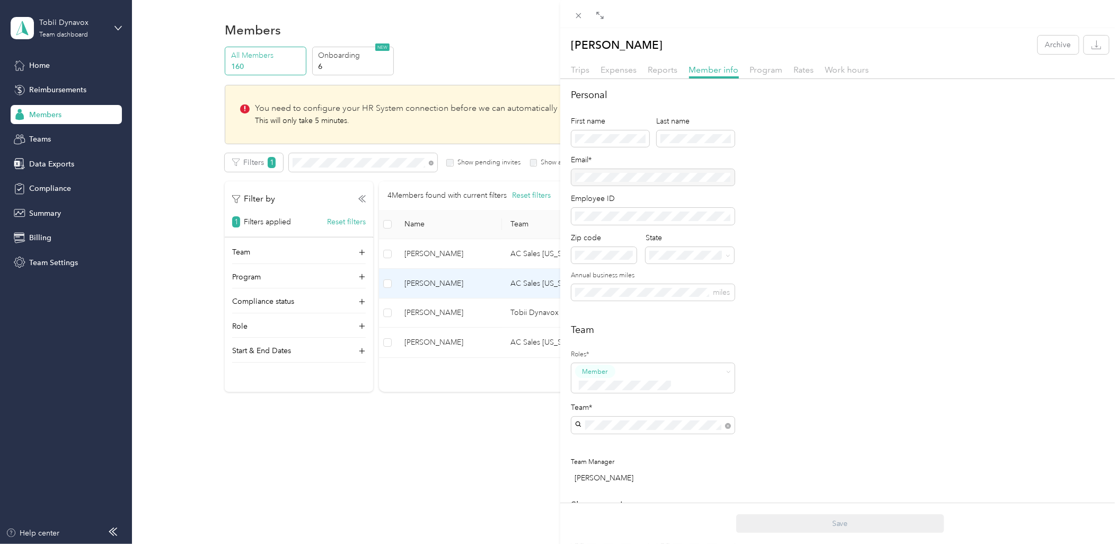
click at [443, 425] on div "[PERSON_NAME] Archive Trips Expenses Reports Member info Program Rates Work hou…" at bounding box center [560, 272] width 1120 height 544
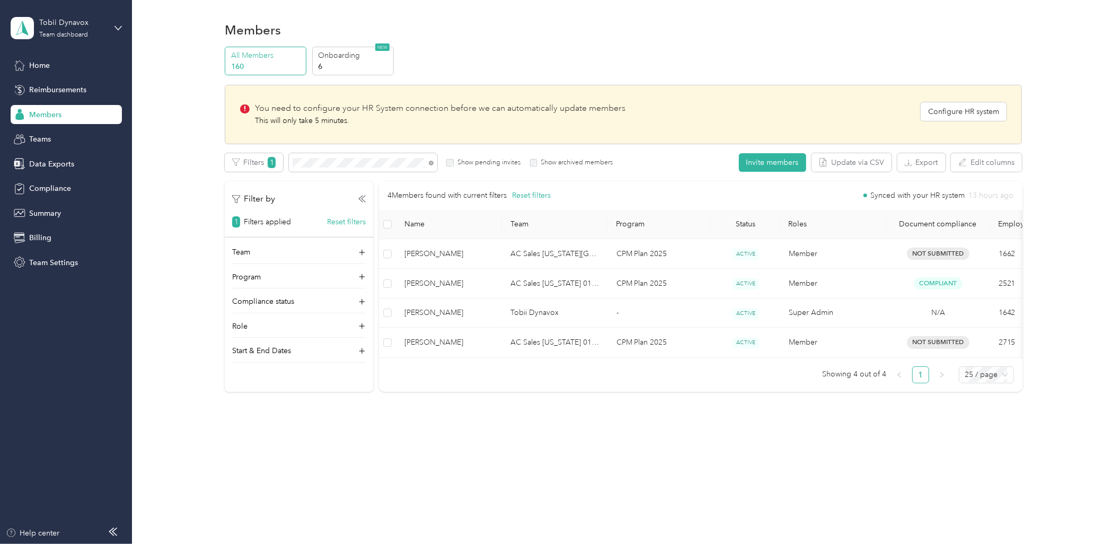
click at [492, 416] on div "Members All Members 160 Onboarding 6 NEW You need to configure your HR System c…" at bounding box center [623, 229] width 983 height 458
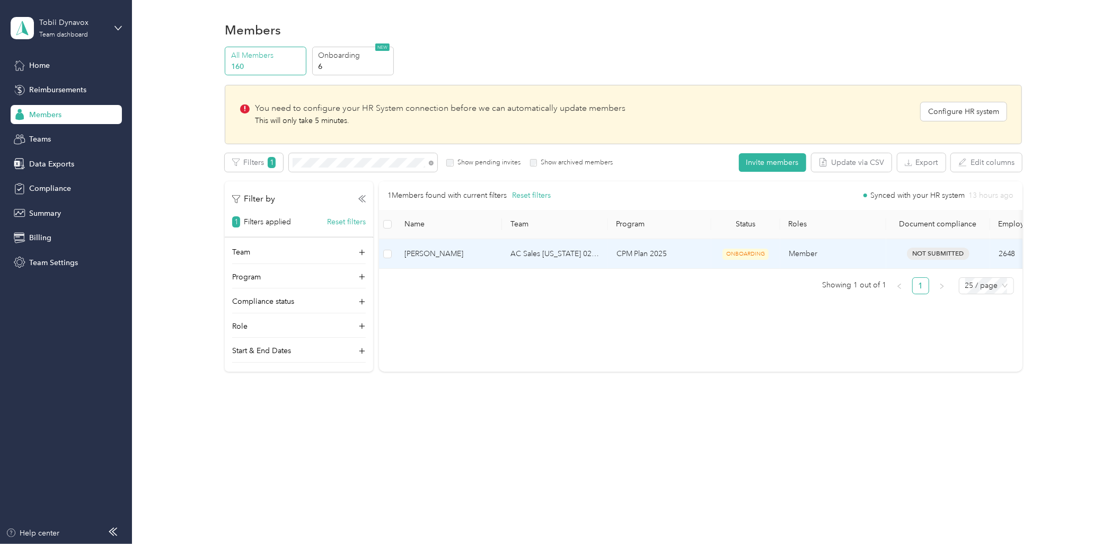
click at [479, 261] on td "[PERSON_NAME]" at bounding box center [449, 254] width 106 height 30
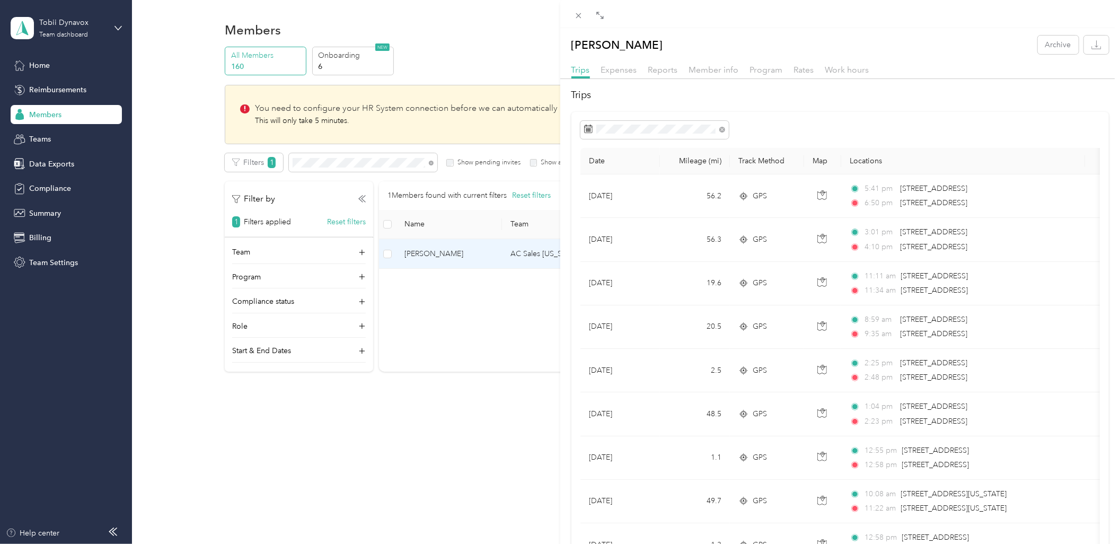
click at [429, 348] on div "[PERSON_NAME] Archive Trips Expenses Reports Member info Program Rates Work hou…" at bounding box center [560, 272] width 1120 height 544
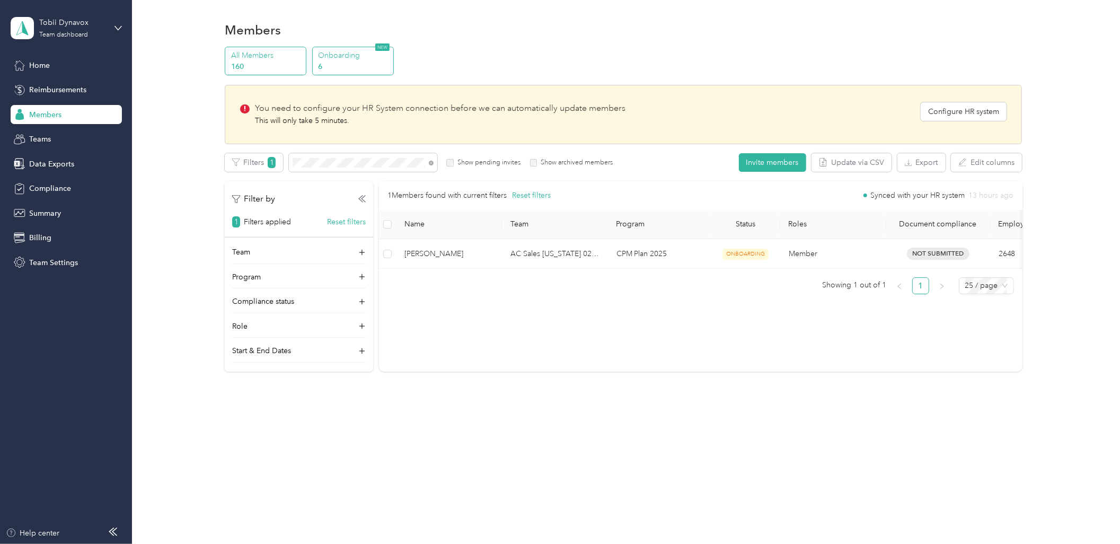
click at [359, 59] on p "Onboarding" at bounding box center [354, 55] width 72 height 11
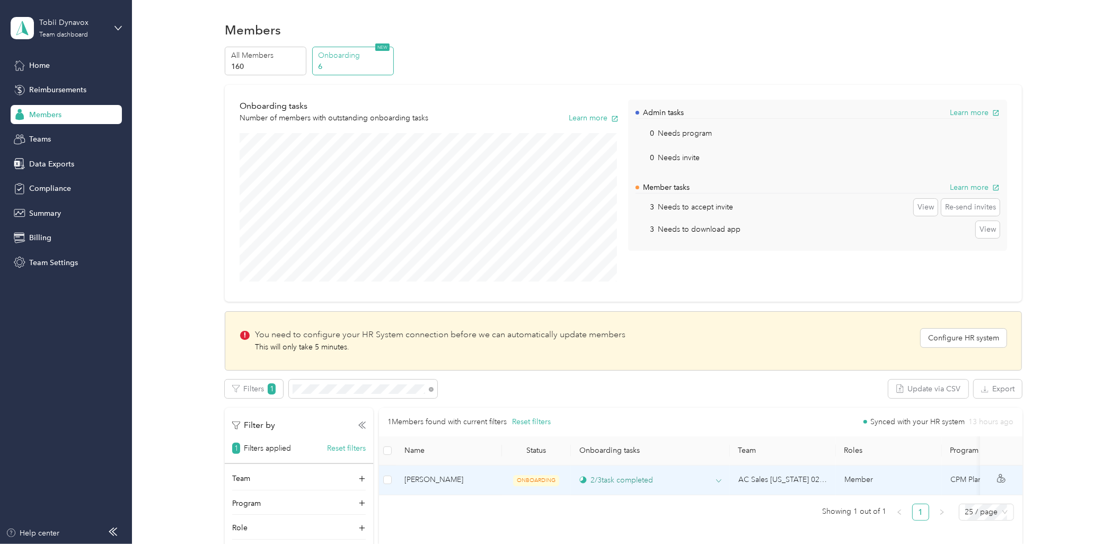
click at [638, 483] on div "2 / 3 task completed" at bounding box center [616, 479] width 74 height 11
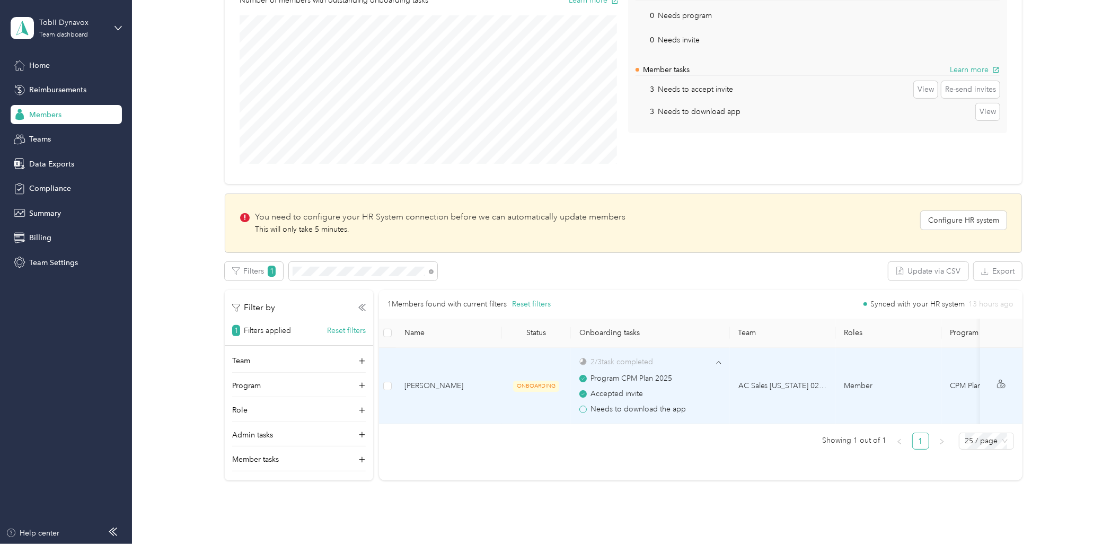
click at [641, 409] on span "Needs to download the app" at bounding box center [637, 409] width 95 height 12
click at [598, 390] on span "Accepted invite" at bounding box center [616, 394] width 52 height 12
click at [845, 407] on td "Member" at bounding box center [889, 386] width 106 height 77
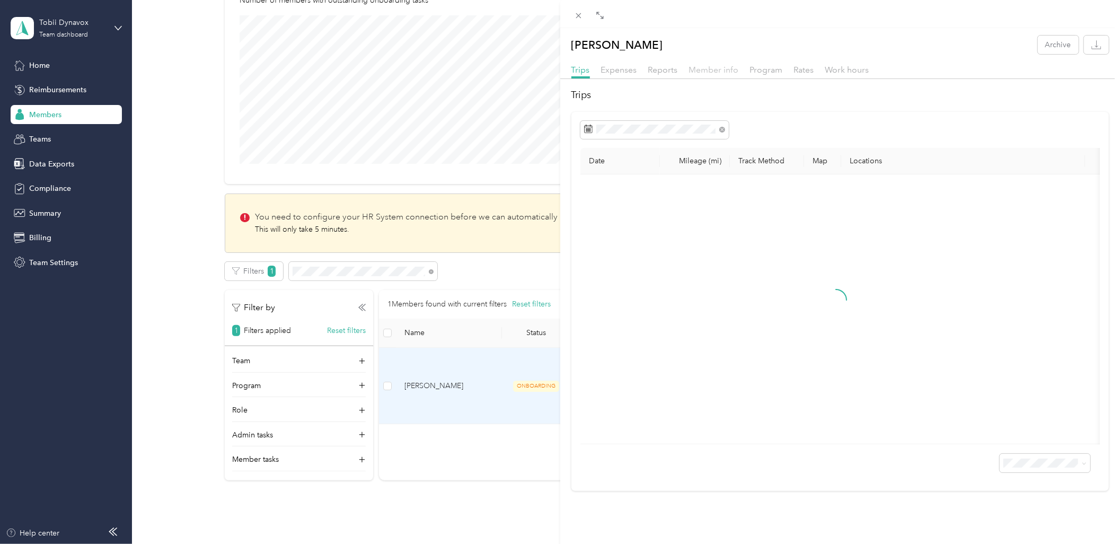
click at [698, 73] on span "Member info" at bounding box center [714, 70] width 50 height 10
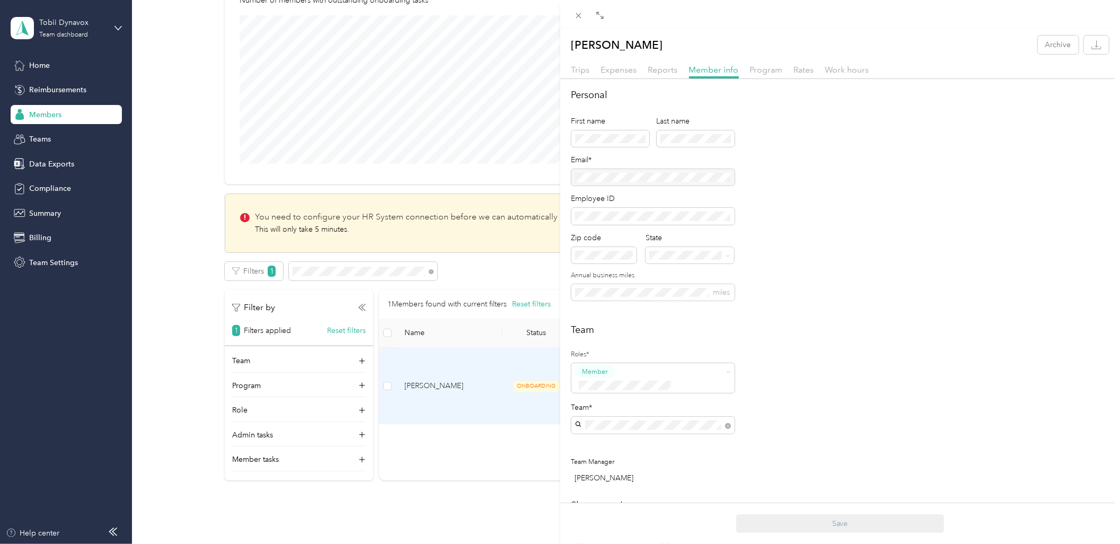
click at [495, 278] on div "[PERSON_NAME] Archive Trips Expenses Reports Member info Program Rates Work hou…" at bounding box center [560, 272] width 1120 height 544
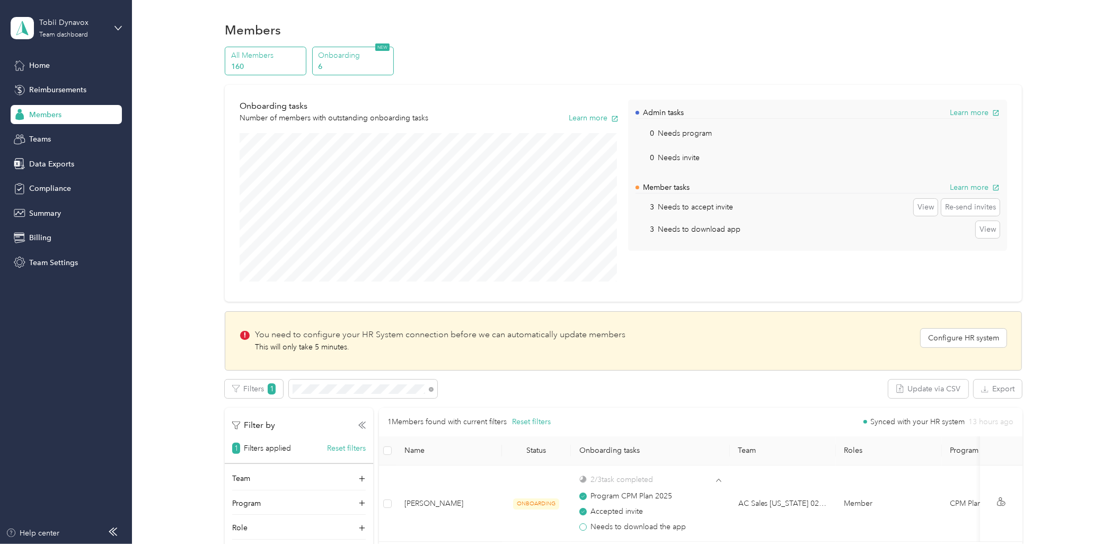
click at [230, 62] on div "All Members 160" at bounding box center [266, 61] width 82 height 29
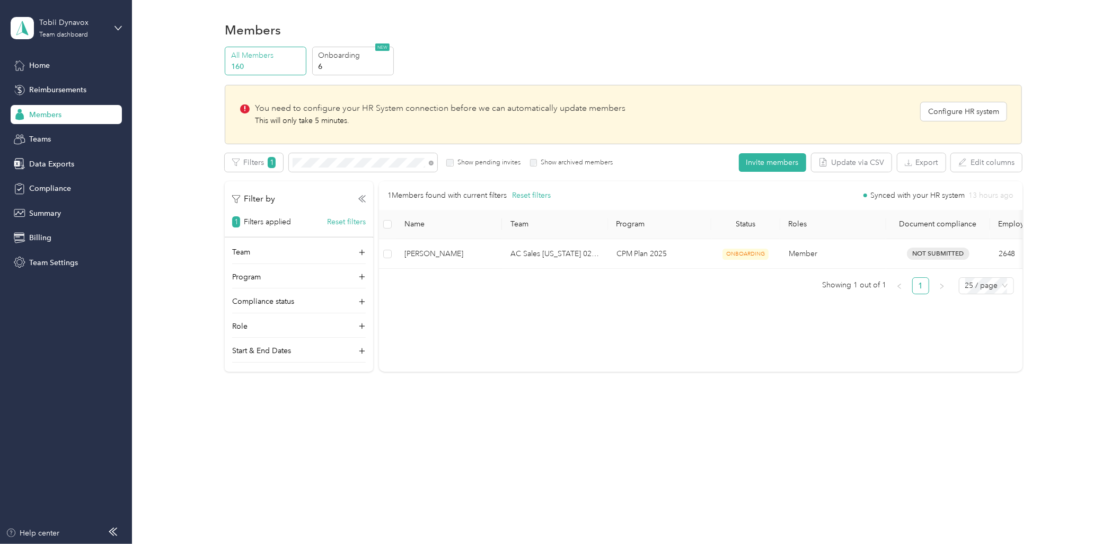
click at [632, 402] on div "Members All Members 160 Onboarding 6 NEW You need to configure your HR System c…" at bounding box center [623, 219] width 983 height 438
click at [584, 256] on td "AC Sales [US_STATE] 02 US01-AC-D50011-CC10501 ([PERSON_NAME])" at bounding box center [555, 254] width 106 height 30
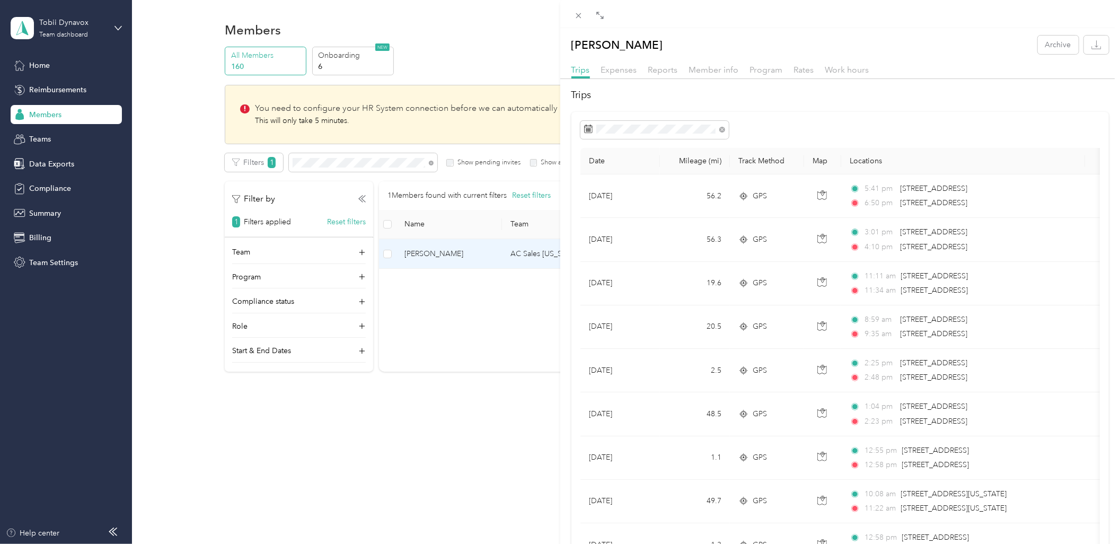
click at [417, 345] on div "[PERSON_NAME] Archive Trips Expenses Reports Member info Program Rates Work hou…" at bounding box center [560, 272] width 1120 height 544
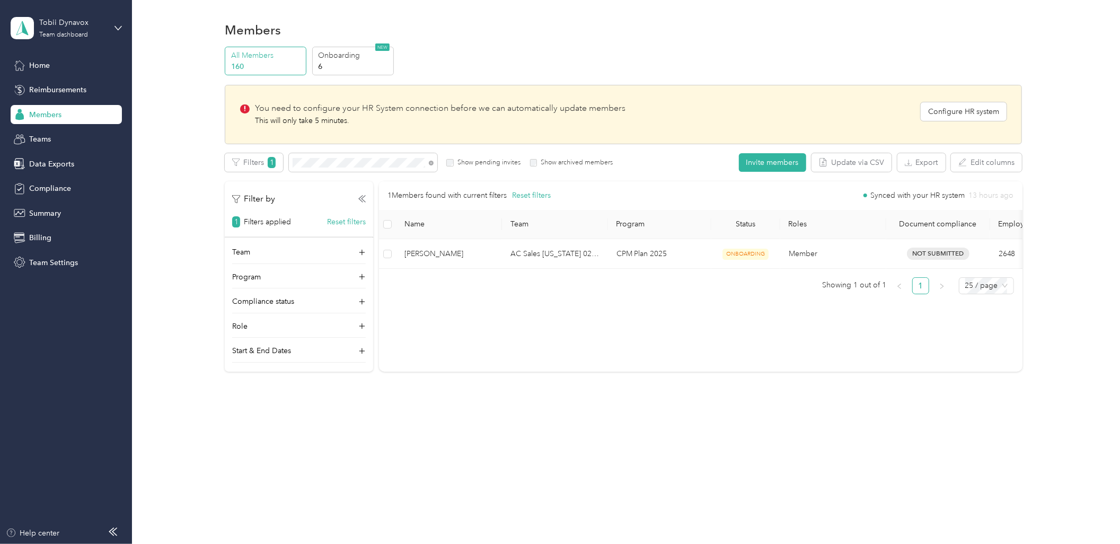
click at [55, 75] on div "Home Reimbursements Members Teams Data Exports Compliance Summary Billing Team …" at bounding box center [66, 164] width 111 height 216
click at [314, 60] on div "Onboarding 6 NEW" at bounding box center [353, 61] width 82 height 29
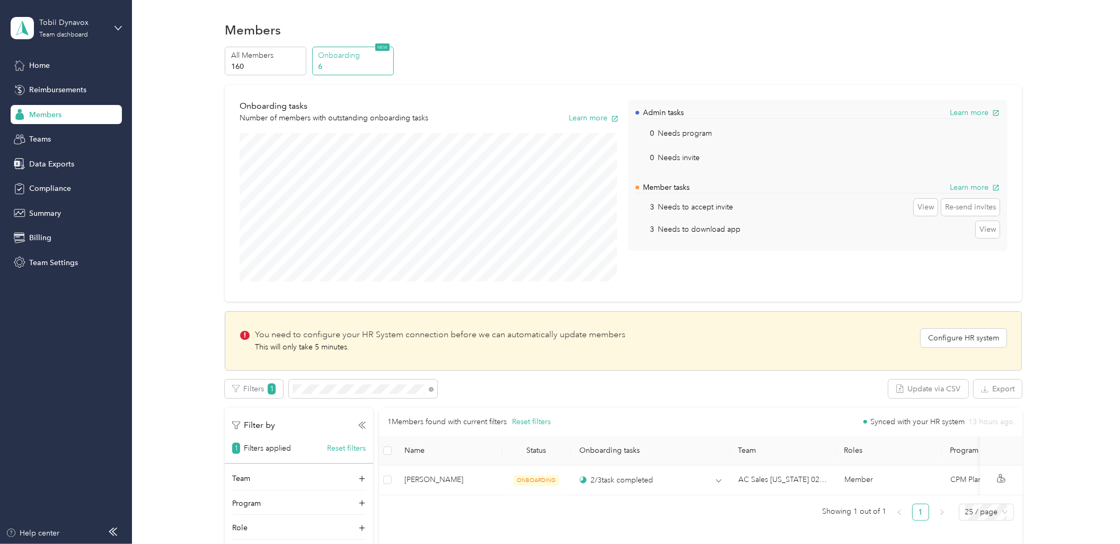
click at [347, 409] on div "Filter by 1 Filters applied Reset filters Team Program Role Admin tasks Member …" at bounding box center [299, 498] width 148 height 181
click at [357, 398] on div "Edit program Export Selected 0 of 1 members Cancel Filters 1 Update via CSV Exp…" at bounding box center [623, 488] width 797 height 218
drag, startPoint x: 357, startPoint y: 398, endPoint x: 363, endPoint y: 394, distance: 6.5
click at [363, 394] on span at bounding box center [363, 388] width 148 height 19
click at [371, 382] on span at bounding box center [363, 388] width 148 height 19
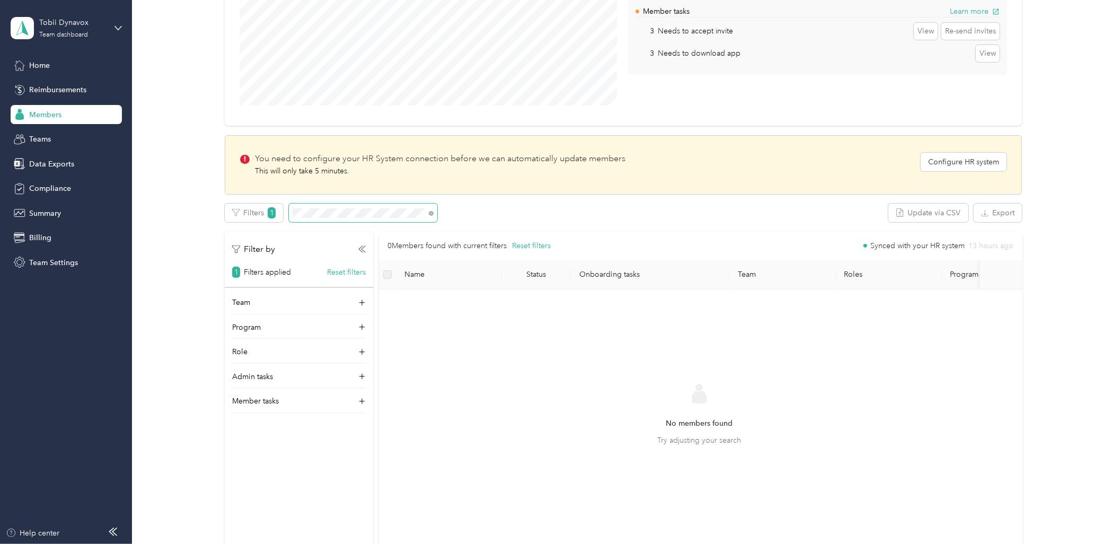
scroll to position [176, 0]
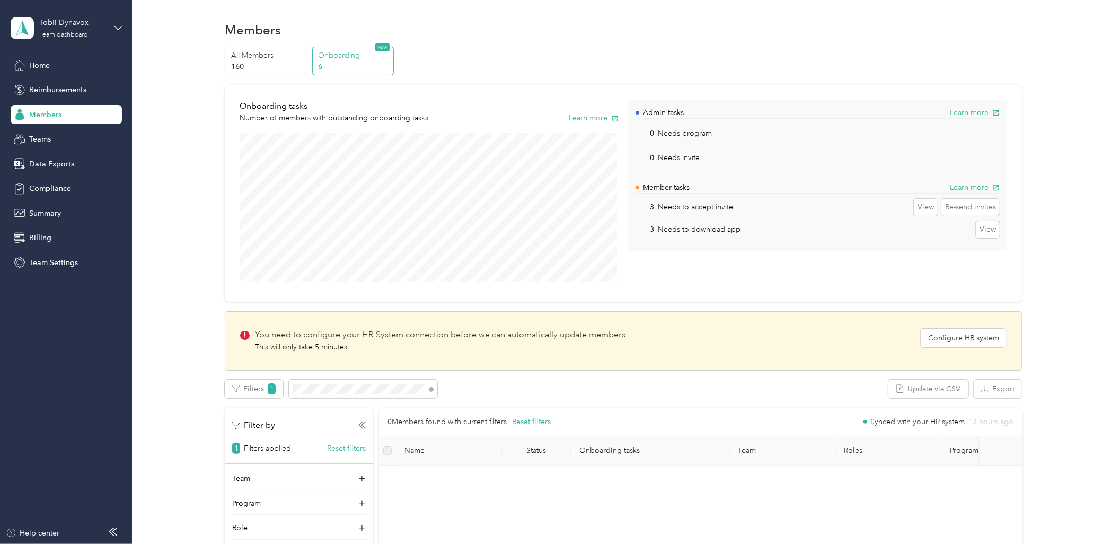
click at [354, 59] on p "Onboarding" at bounding box center [354, 55] width 72 height 11
click at [276, 64] on p "160" at bounding box center [267, 66] width 72 height 11
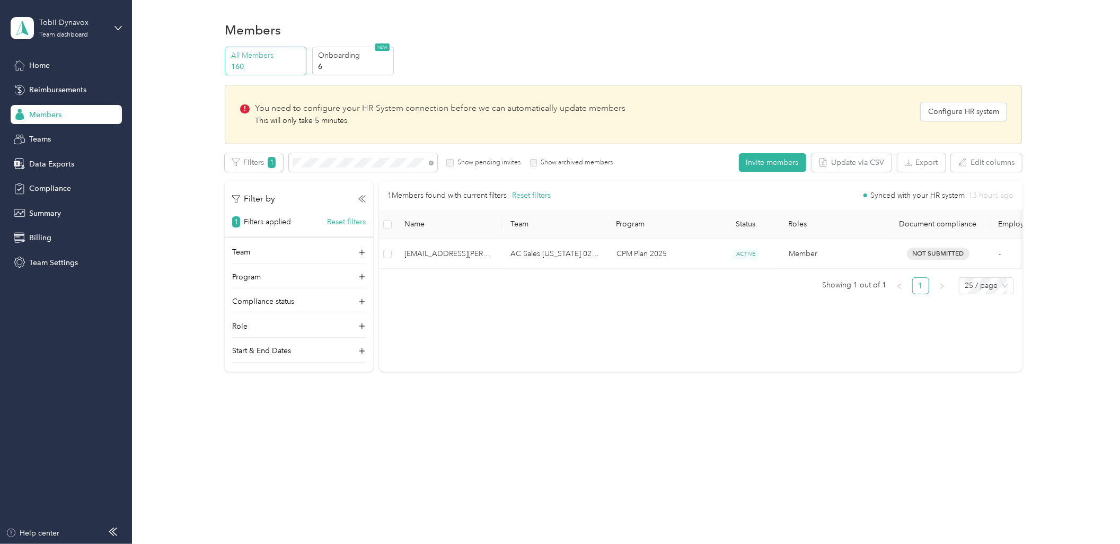
click at [452, 227] on span "Name" at bounding box center [448, 223] width 89 height 9
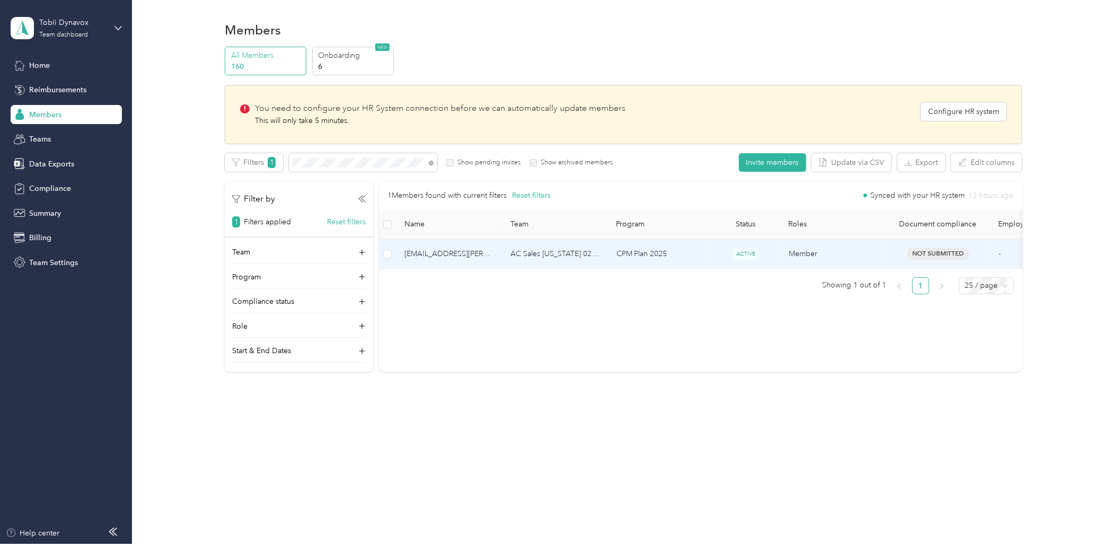
click at [460, 248] on span "[EMAIL_ADDRESS][PERSON_NAME][DOMAIN_NAME]" at bounding box center [448, 254] width 89 height 12
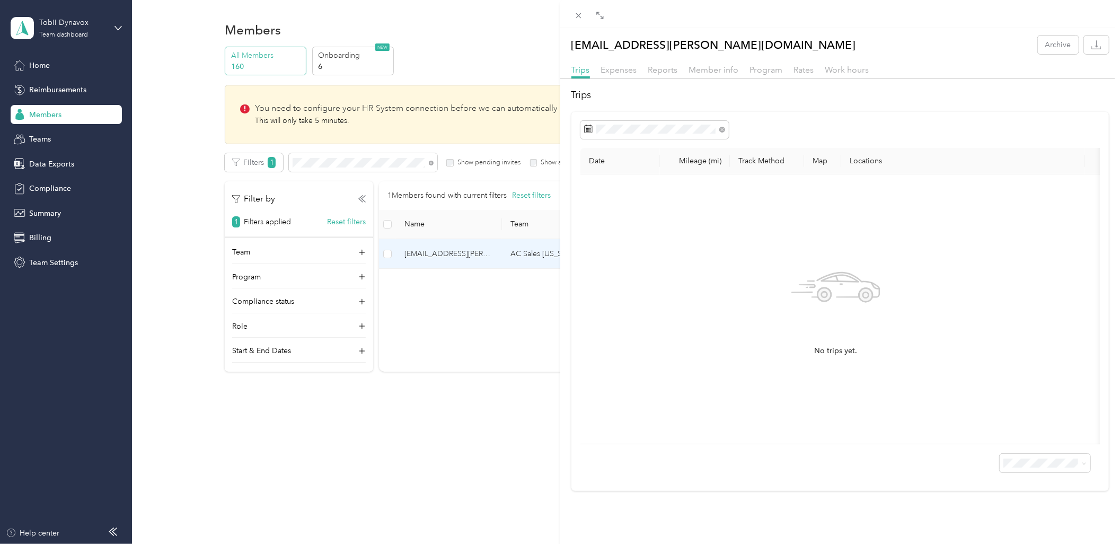
click at [478, 342] on div "[EMAIL_ADDRESS][PERSON_NAME][DOMAIN_NAME] Archive Trips Expenses Reports Member…" at bounding box center [560, 272] width 1120 height 544
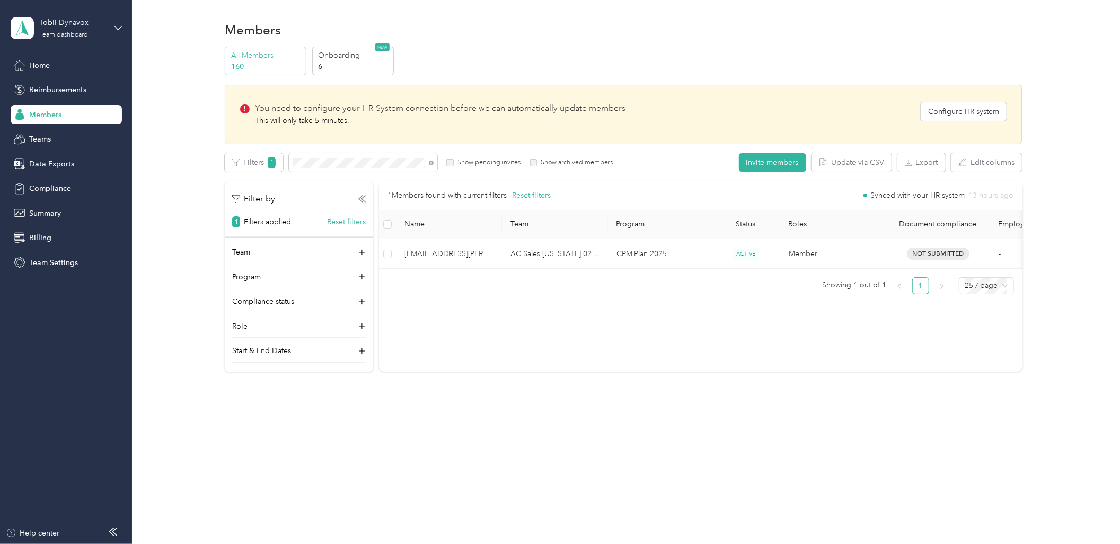
click at [526, 396] on div "Members All Members 160 Onboarding 6 NEW You need to configure your HR System c…" at bounding box center [623, 219] width 983 height 438
